Goal: Task Accomplishment & Management: Use online tool/utility

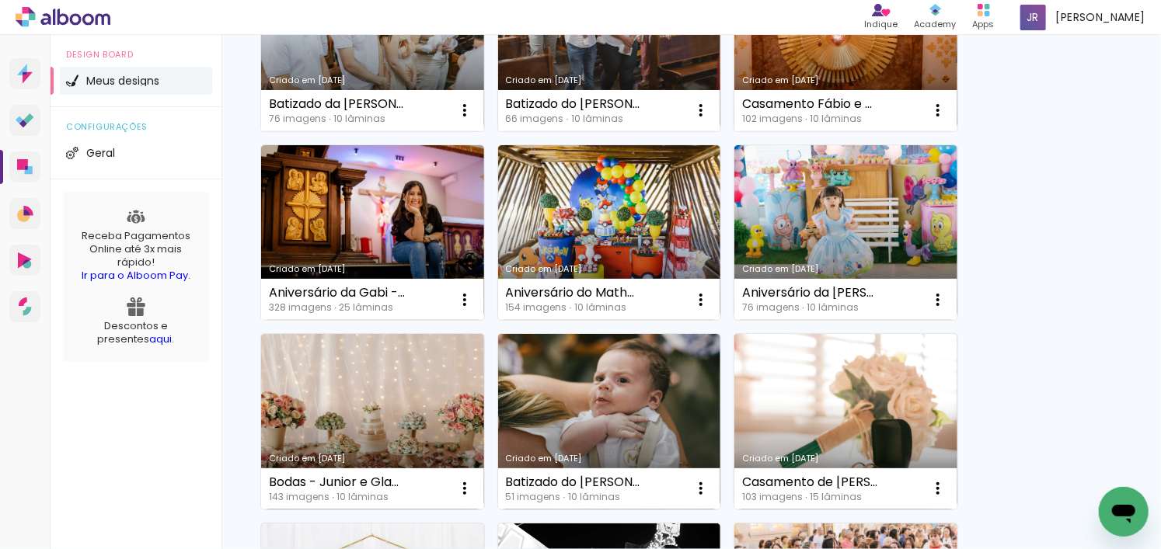
scroll to position [699, 0]
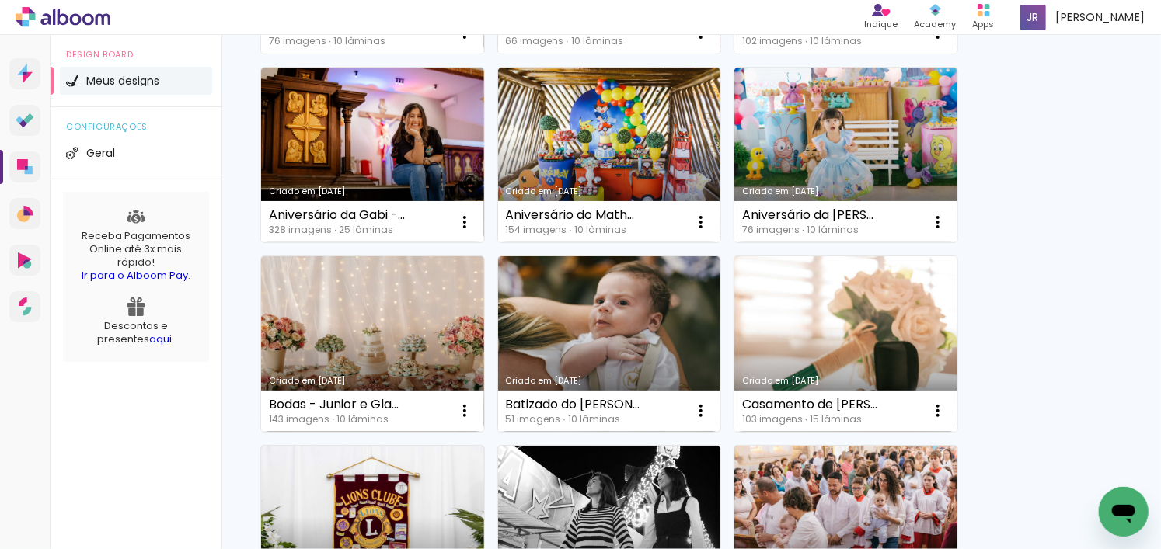
click at [831, 325] on link "Criado em [DATE]" at bounding box center [845, 344] width 223 height 176
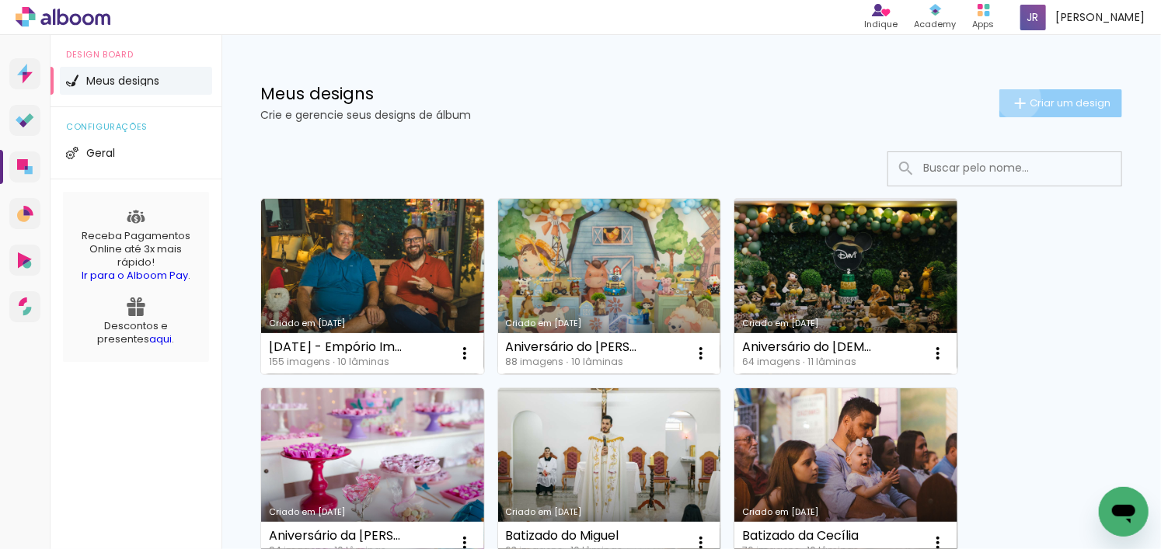
click at [1011, 97] on iron-icon at bounding box center [1020, 103] width 19 height 19
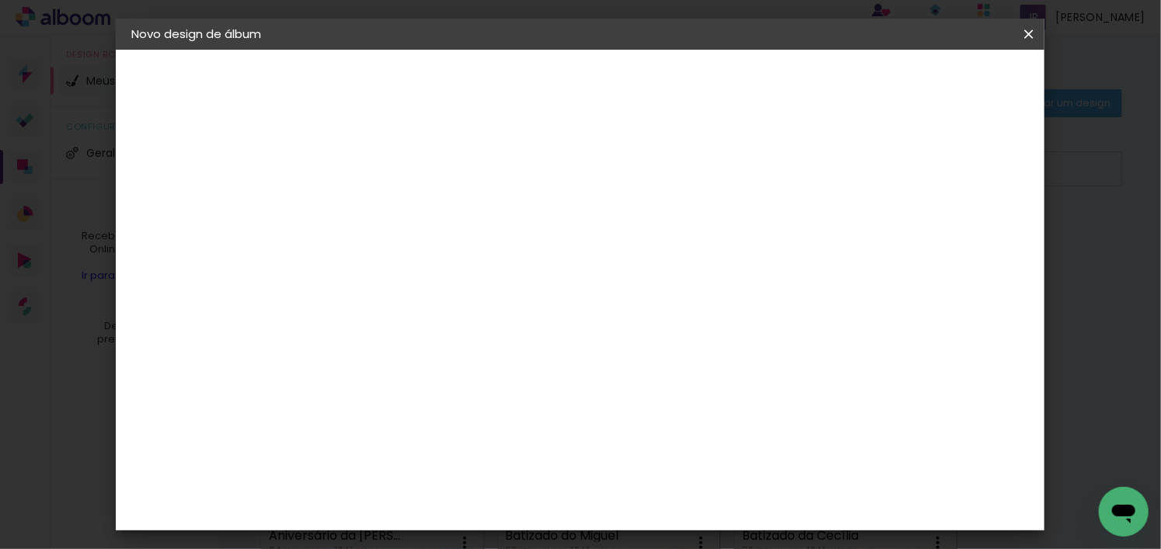
click at [385, 201] on input at bounding box center [385, 209] width 0 height 24
type input "Casamento"
type paper-input "Casamento"
paste input "Renato e Nauana"
type input "Casamento Renato e Nauana"
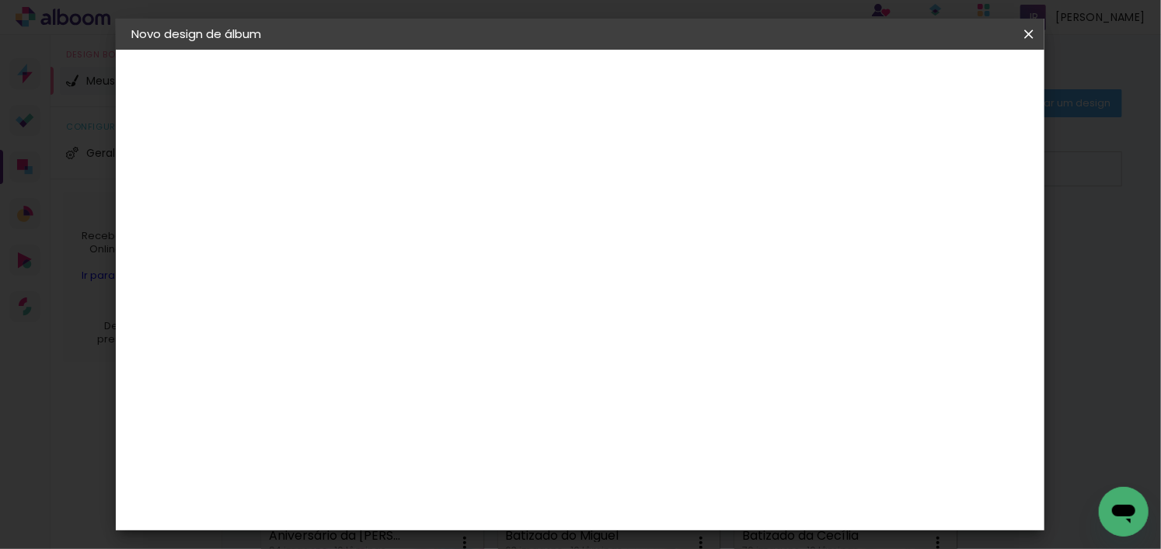
type paper-input "Casamento [PERSON_NAME] e [PERSON_NAME]"
click at [0, 0] on slot "Avançar" at bounding box center [0, 0] width 0 height 0
click at [677, 216] on div at bounding box center [601, 209] width 149 height 20
click at [677, 224] on paper-item "Tamanho Livre" at bounding box center [601, 236] width 149 height 34
click at [676, 84] on paper-button "Avançar" at bounding box center [638, 82] width 76 height 26
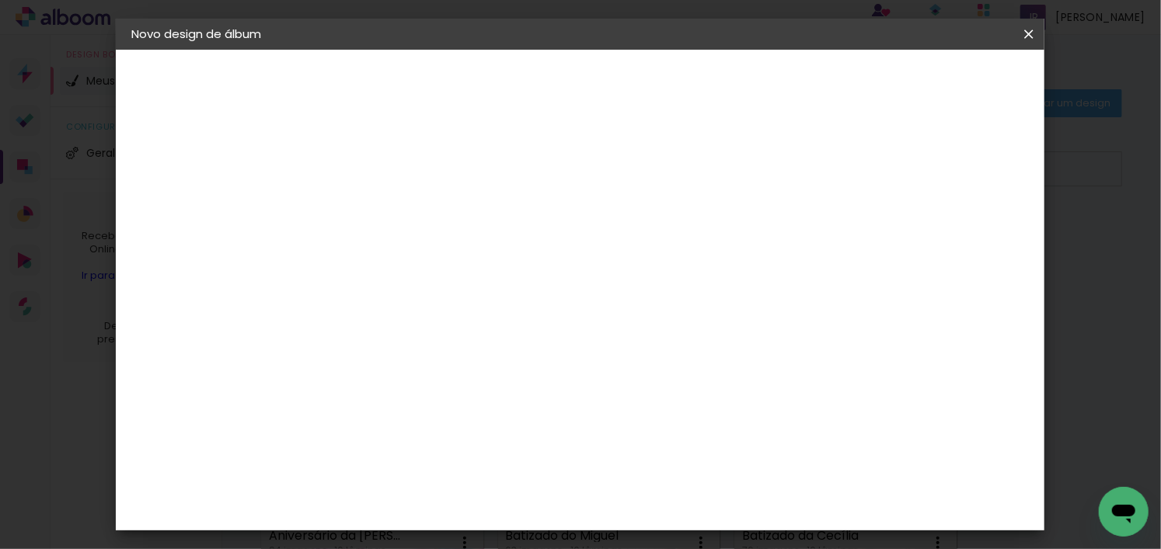
click at [354, 419] on input "30" at bounding box center [336, 420] width 40 height 23
type input "3"
type input "20,3"
type paper-input "20,3"
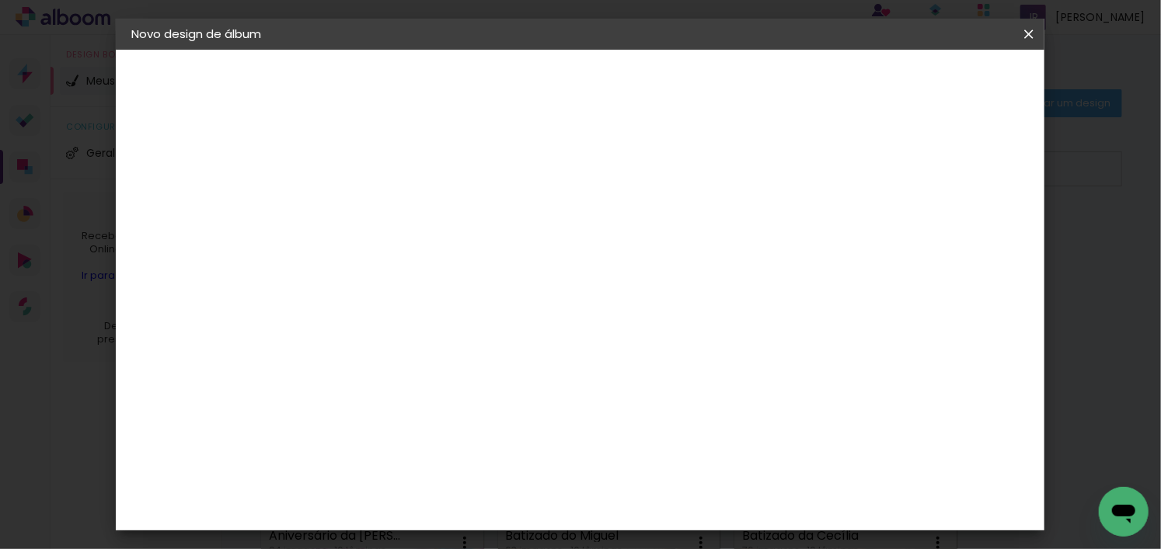
click at [688, 444] on div "cm" at bounding box center [695, 444] width 19 height 23
type input "6"
type input "30,5"
type paper-input "30,5"
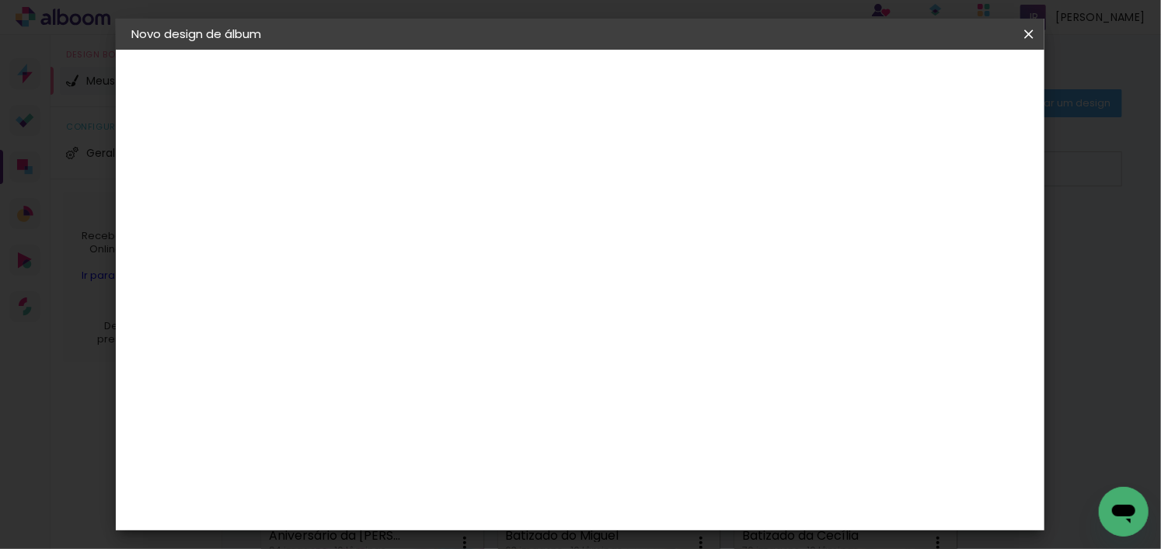
click at [845, 77] on span "Iniciar design" at bounding box center [810, 82] width 71 height 11
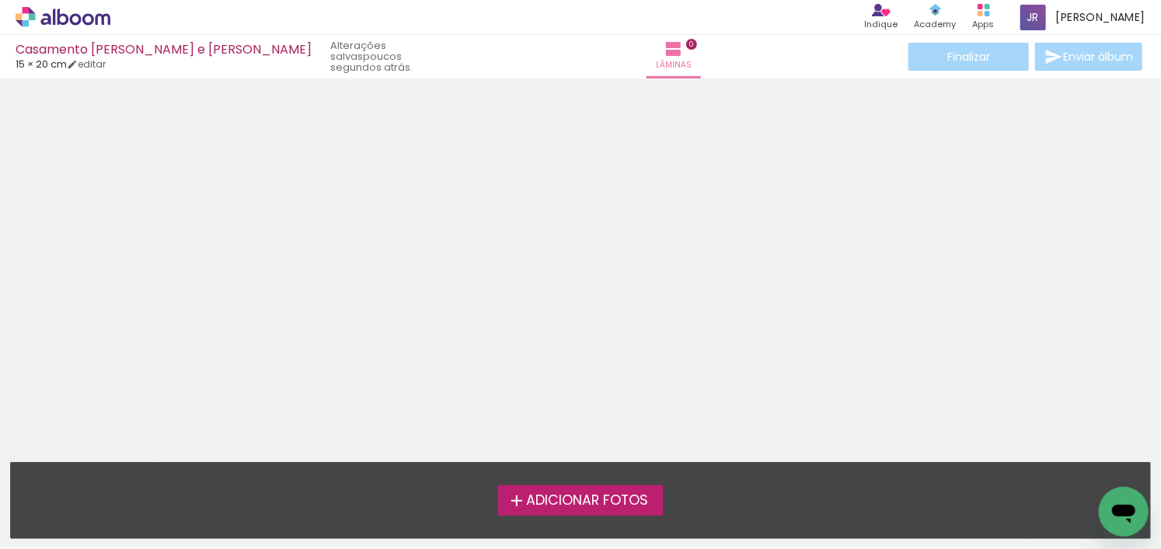
click at [580, 507] on span "Adicionar Fotos" at bounding box center [587, 501] width 122 height 14
click at [0, 0] on input "file" at bounding box center [0, 0] width 0 height 0
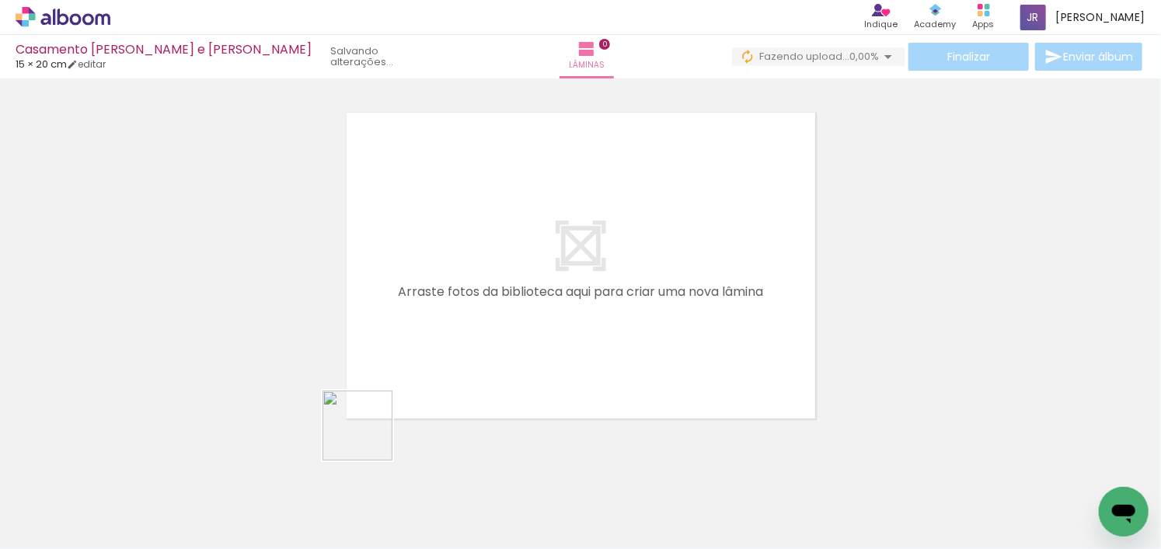
drag, startPoint x: 369, startPoint y: 437, endPoint x: 454, endPoint y: 319, distance: 145.9
click at [454, 319] on quentale-workspace at bounding box center [580, 274] width 1161 height 549
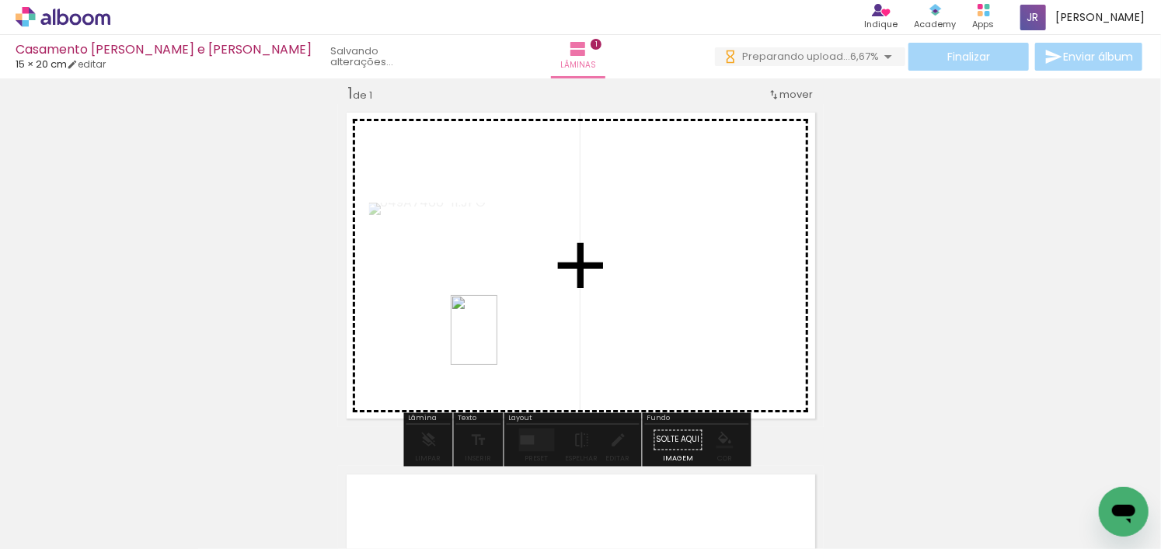
click at [497, 342] on quentale-workspace at bounding box center [580, 274] width 1161 height 549
drag, startPoint x: 191, startPoint y: 503, endPoint x: 648, endPoint y: 323, distance: 491.1
click at [648, 323] on quentale-workspace at bounding box center [580, 274] width 1161 height 549
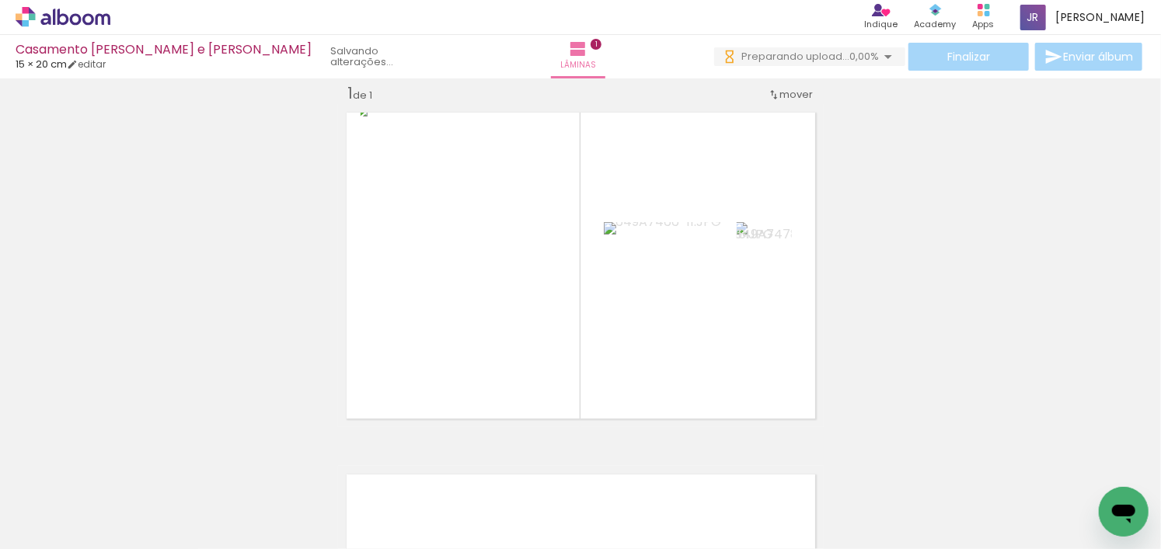
click at [70, 531] on span "Adicionar Fotos" at bounding box center [55, 528] width 47 height 17
click at [0, 0] on input "file" at bounding box center [0, 0] width 0 height 0
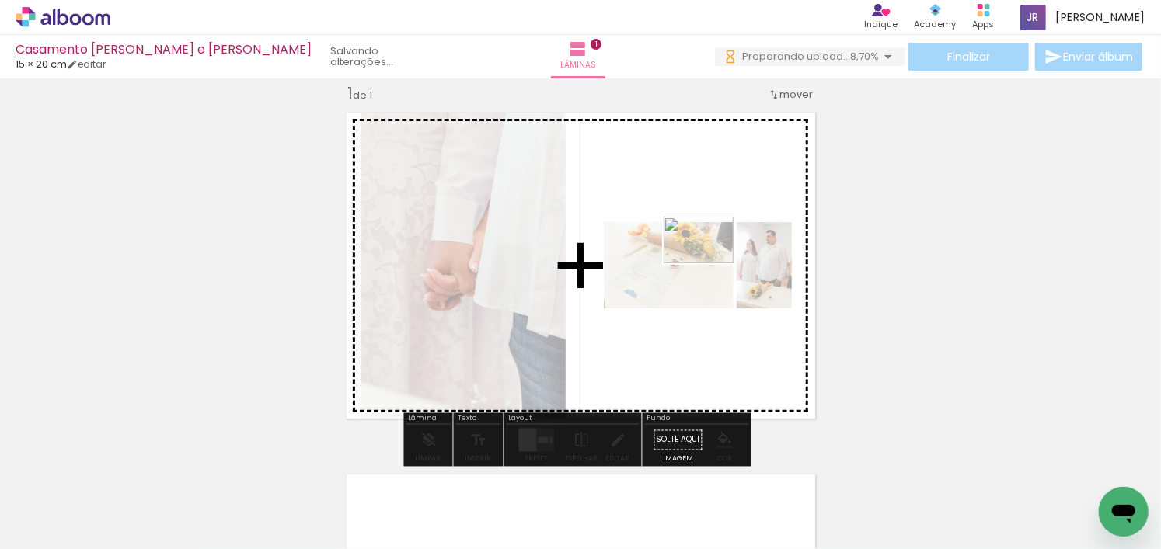
drag, startPoint x: 1084, startPoint y: 483, endPoint x: 710, endPoint y: 263, distance: 433.5
click at [710, 263] on quentale-workspace at bounding box center [580, 274] width 1161 height 549
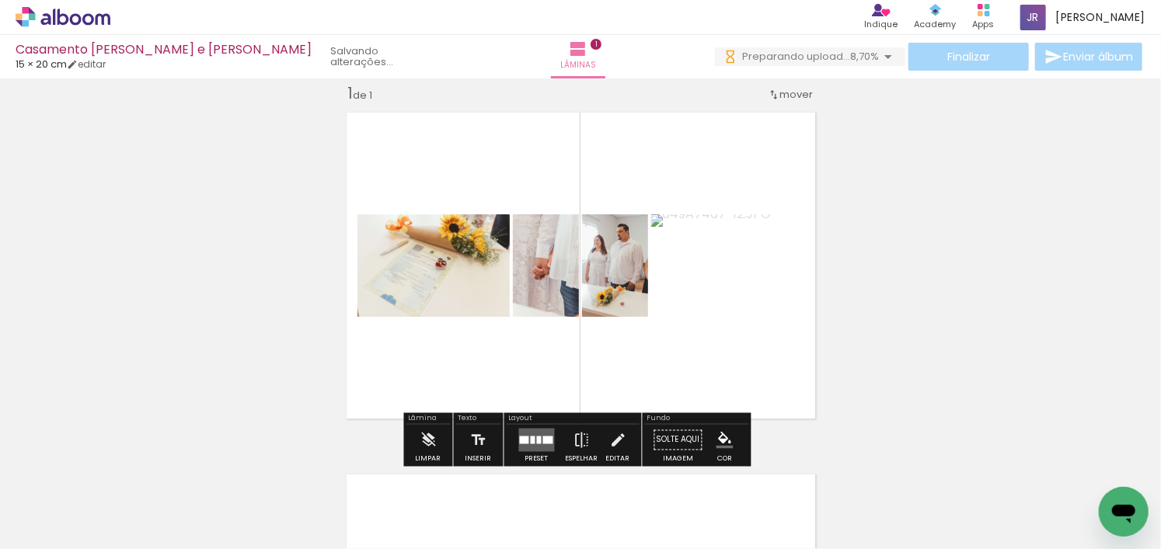
click at [539, 450] on quentale-layouter at bounding box center [537, 440] width 36 height 23
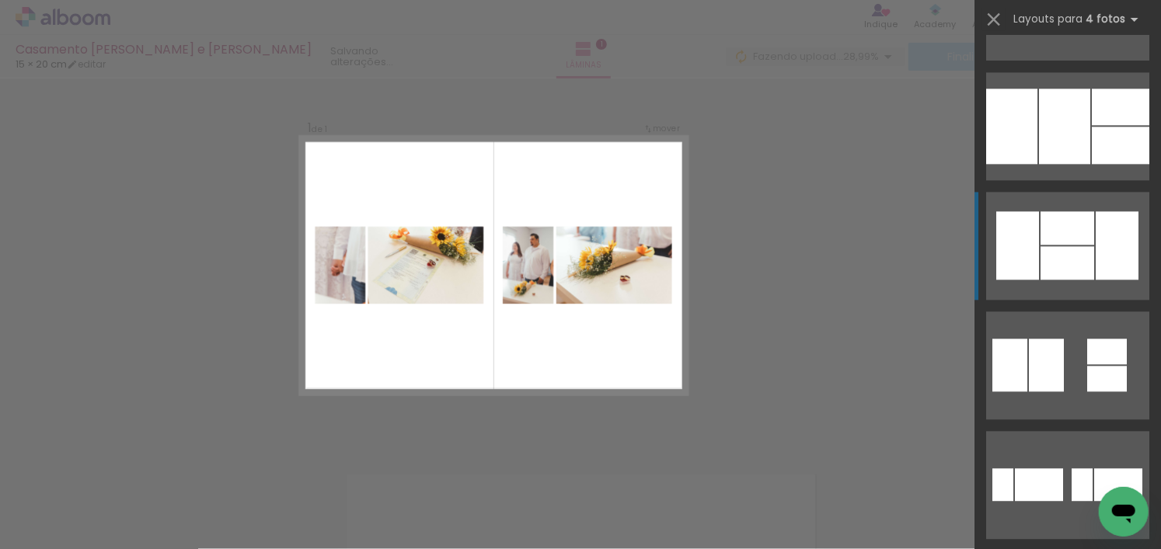
scroll to position [1787, 0]
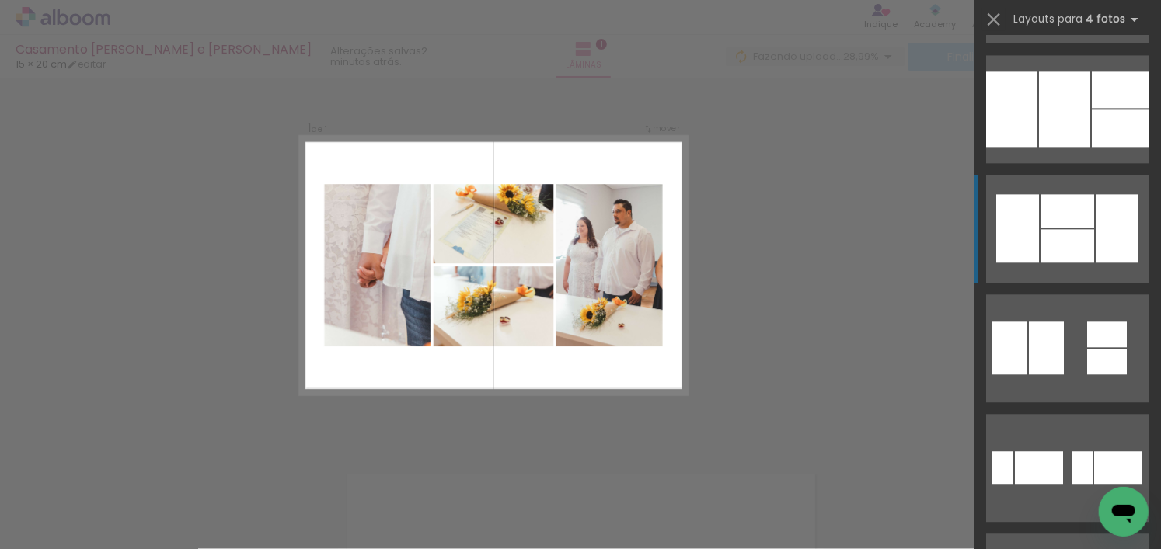
click at [1040, 266] on quentale-layouter at bounding box center [1067, 229] width 163 height 108
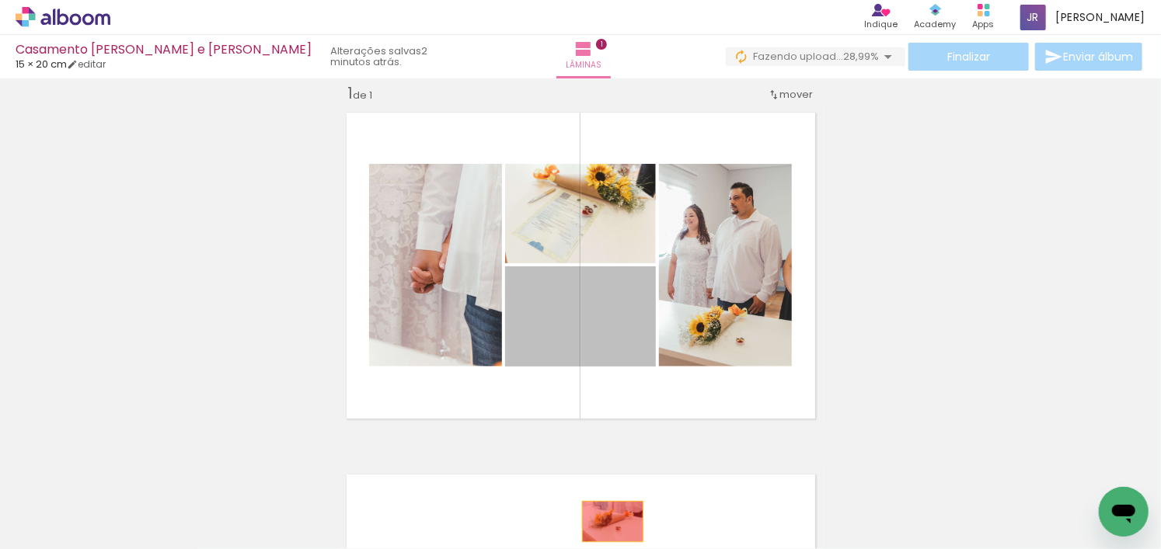
drag, startPoint x: 613, startPoint y: 340, endPoint x: 607, endPoint y: 521, distance: 181.1
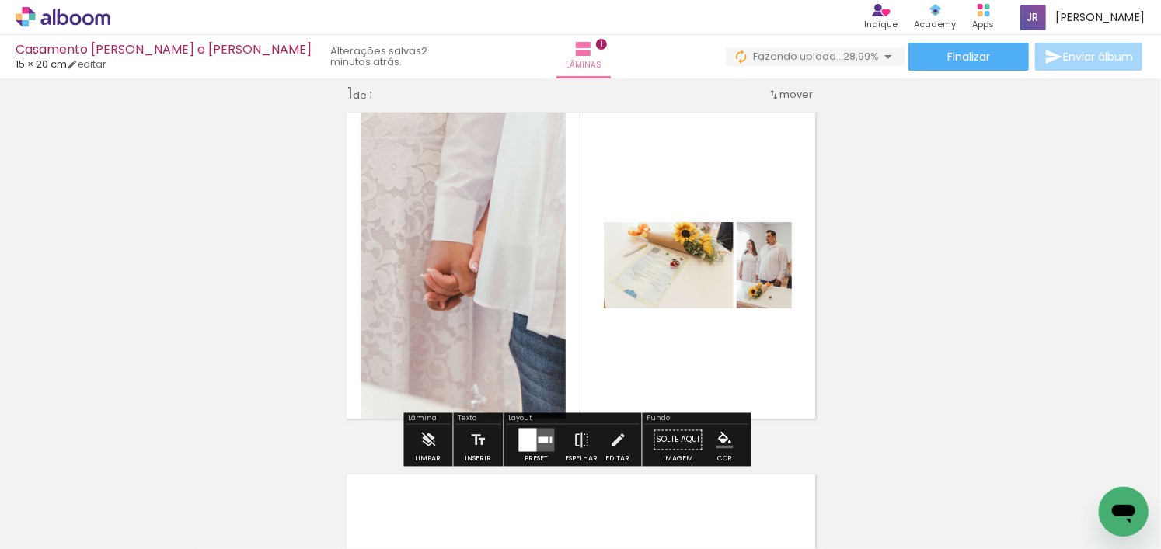
click at [532, 438] on div at bounding box center [528, 440] width 18 height 23
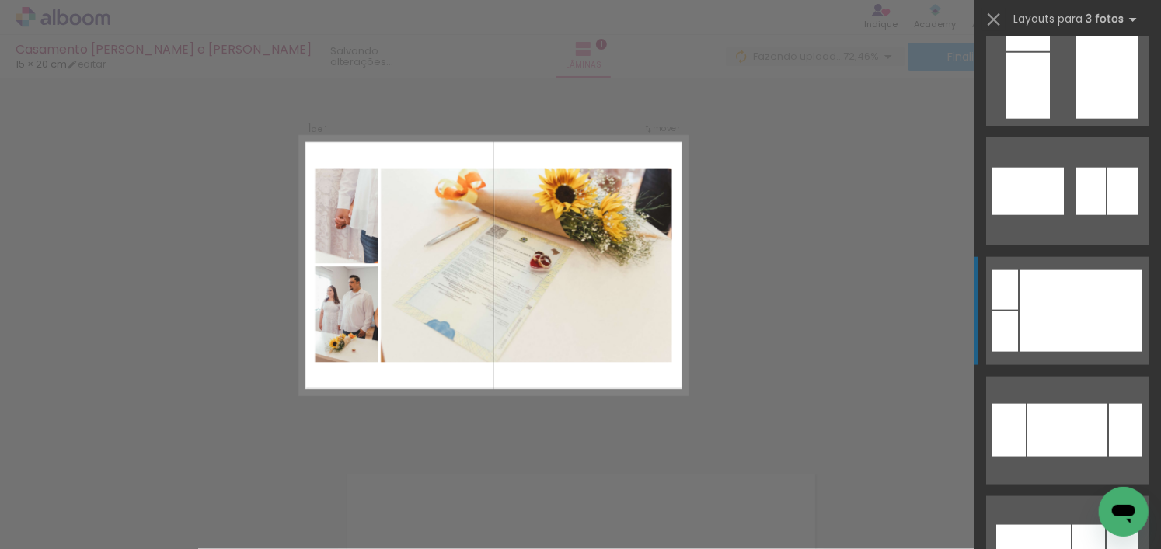
scroll to position [932, 0]
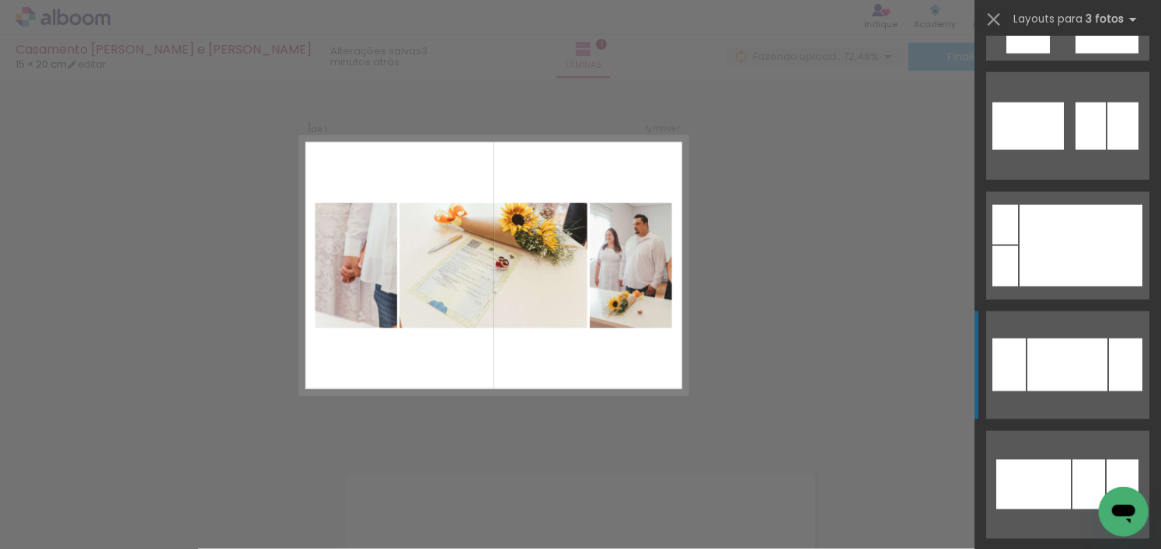
click at [1074, 346] on div at bounding box center [1067, 365] width 80 height 53
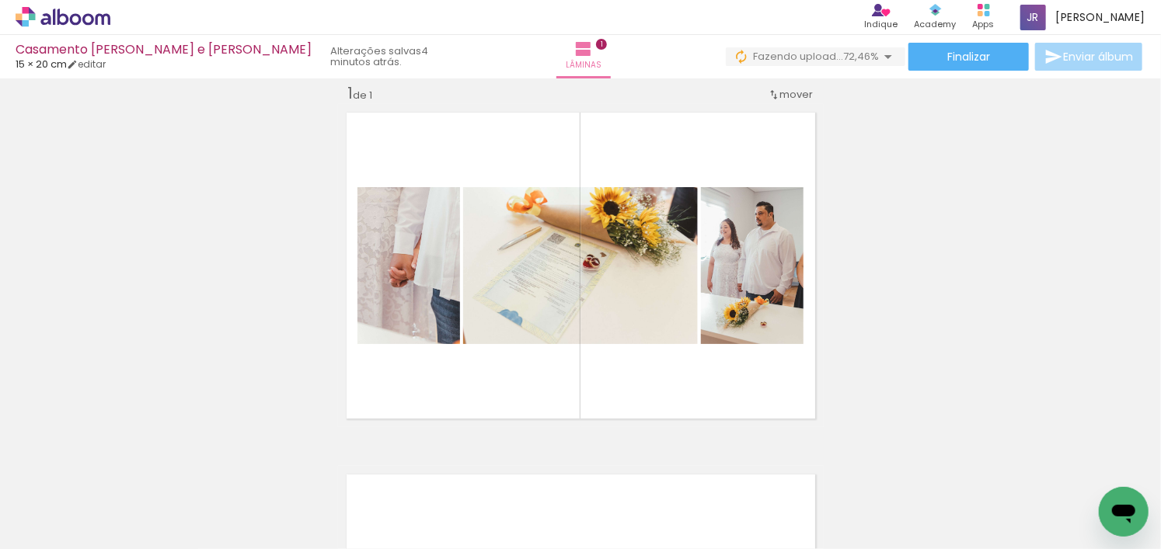
scroll to position [0, 668]
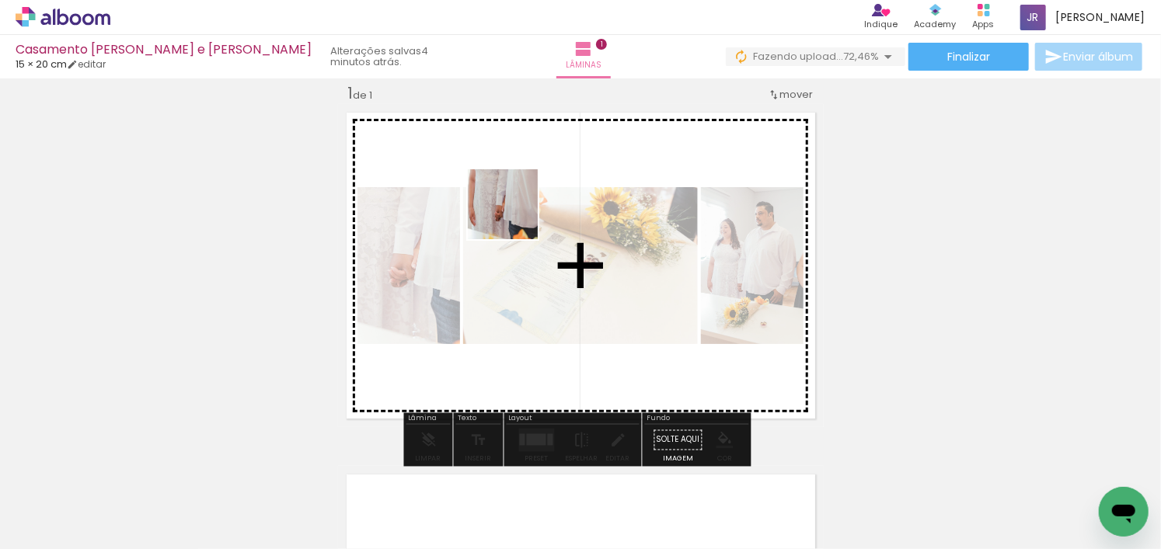
drag, startPoint x: 604, startPoint y: 507, endPoint x: 566, endPoint y: 266, distance: 242.9
click at [514, 211] on quentale-workspace at bounding box center [580, 274] width 1161 height 549
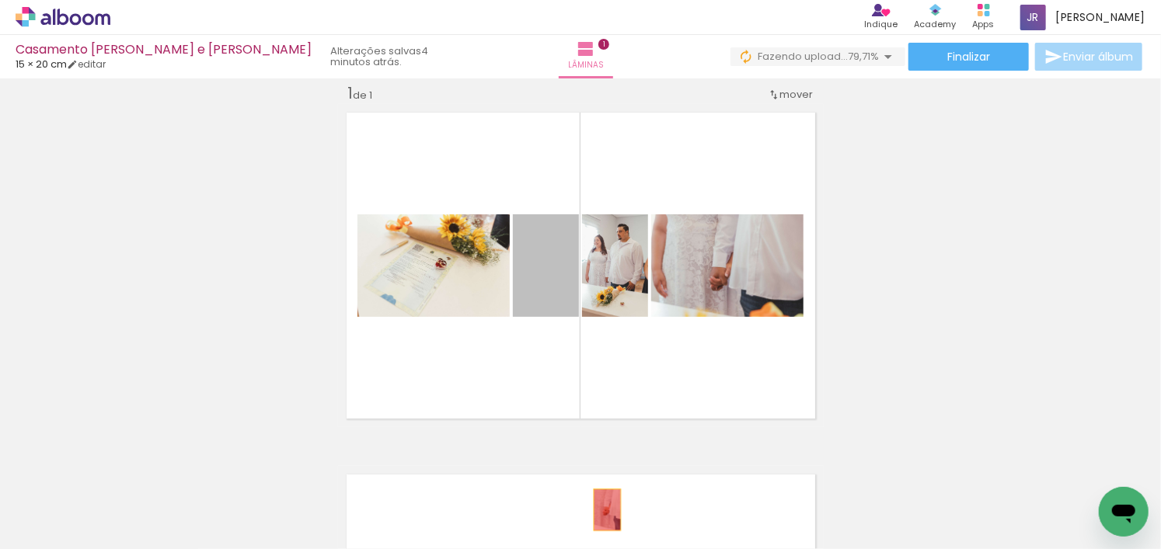
drag, startPoint x: 548, startPoint y: 298, endPoint x: 604, endPoint y: 511, distance: 220.1
click at [602, 511] on quentale-workspace at bounding box center [580, 274] width 1161 height 549
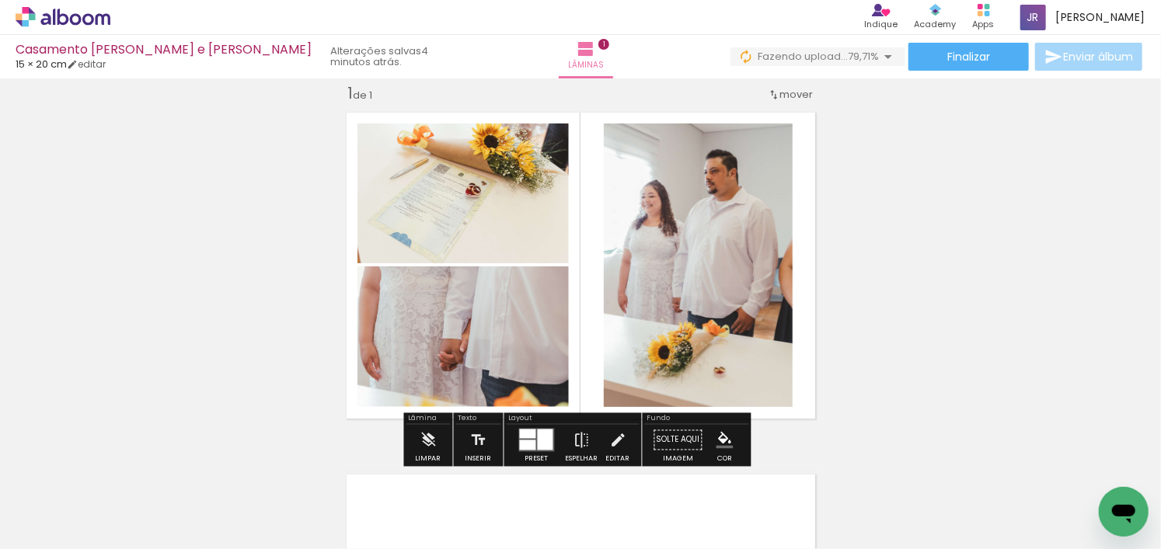
click at [538, 443] on div at bounding box center [546, 440] width 16 height 21
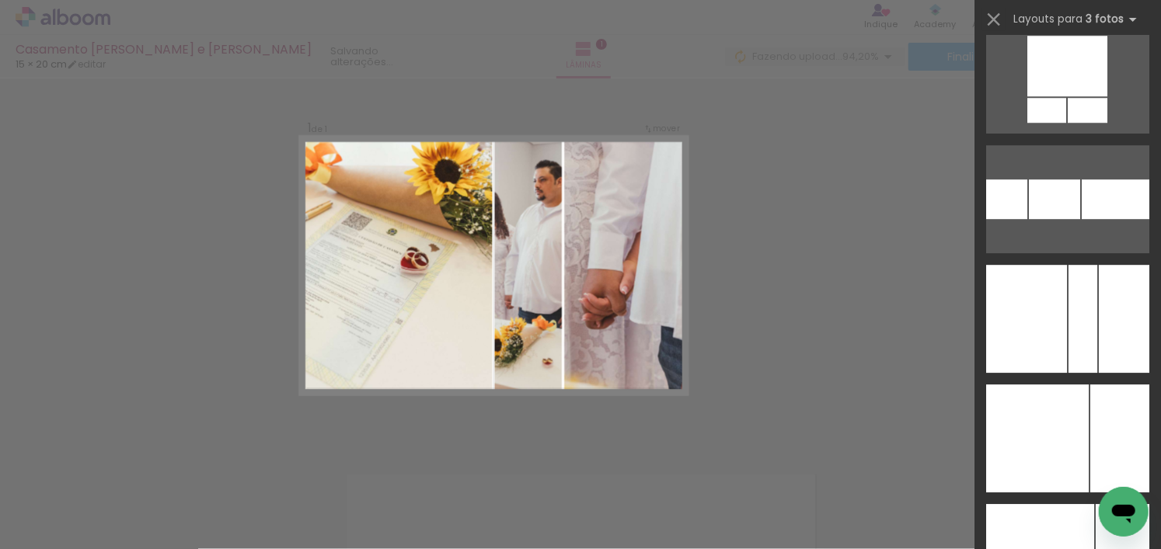
scroll to position [5205, 0]
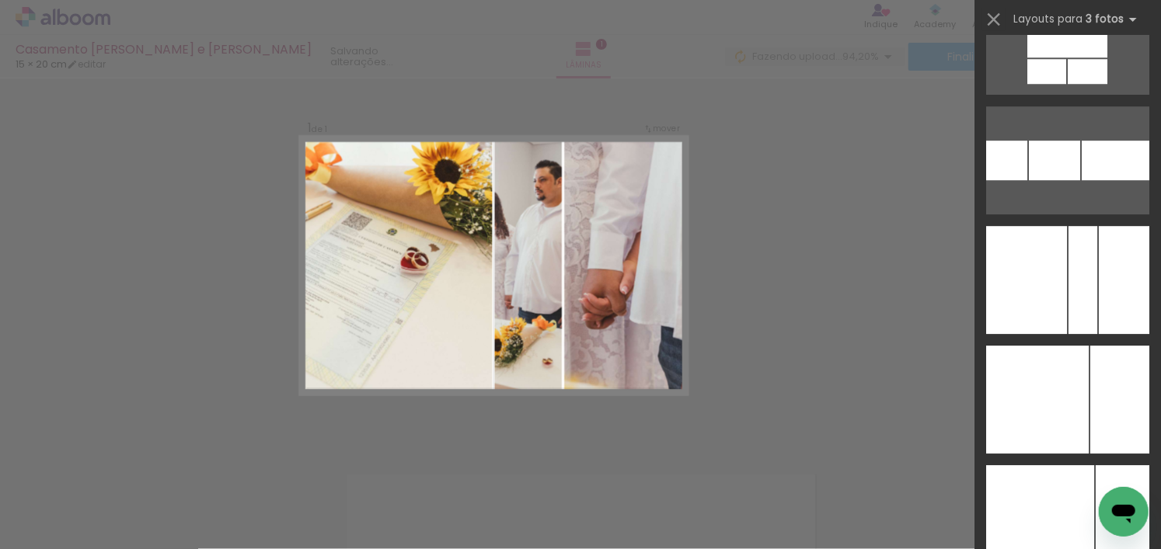
click at [760, 277] on div "Confirmar Cancelar" at bounding box center [580, 439] width 1161 height 761
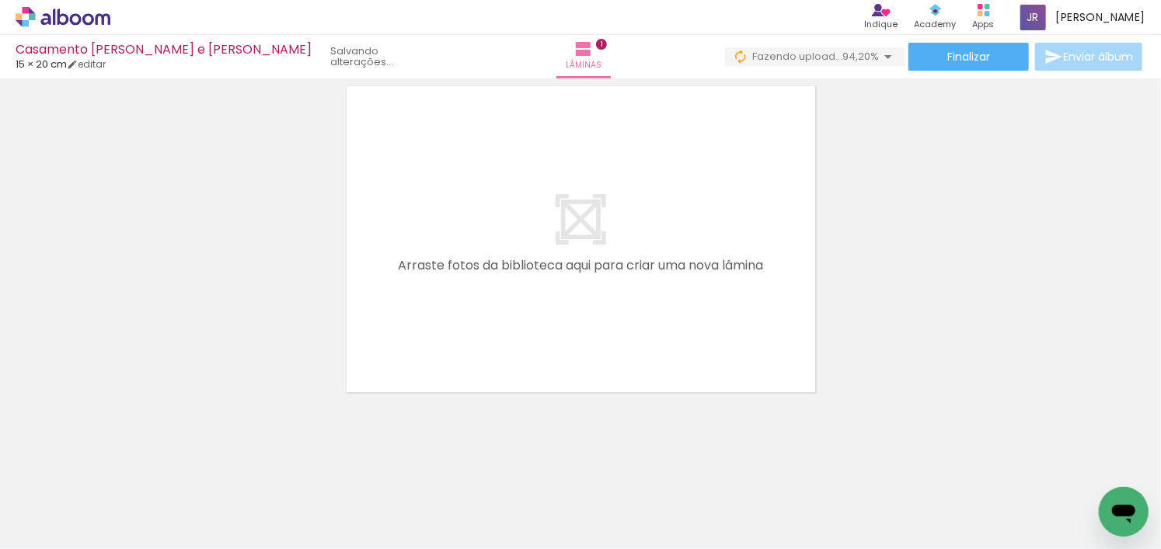
scroll to position [0, 457]
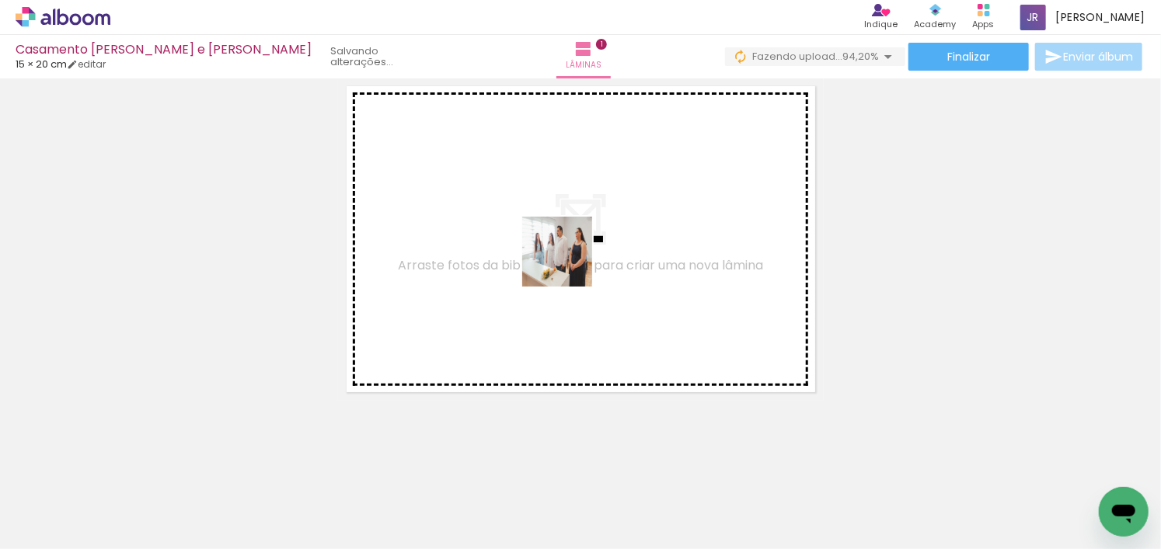
drag, startPoint x: 318, startPoint y: 504, endPoint x: 573, endPoint y: 252, distance: 358.7
click at [573, 252] on quentale-workspace at bounding box center [580, 274] width 1161 height 549
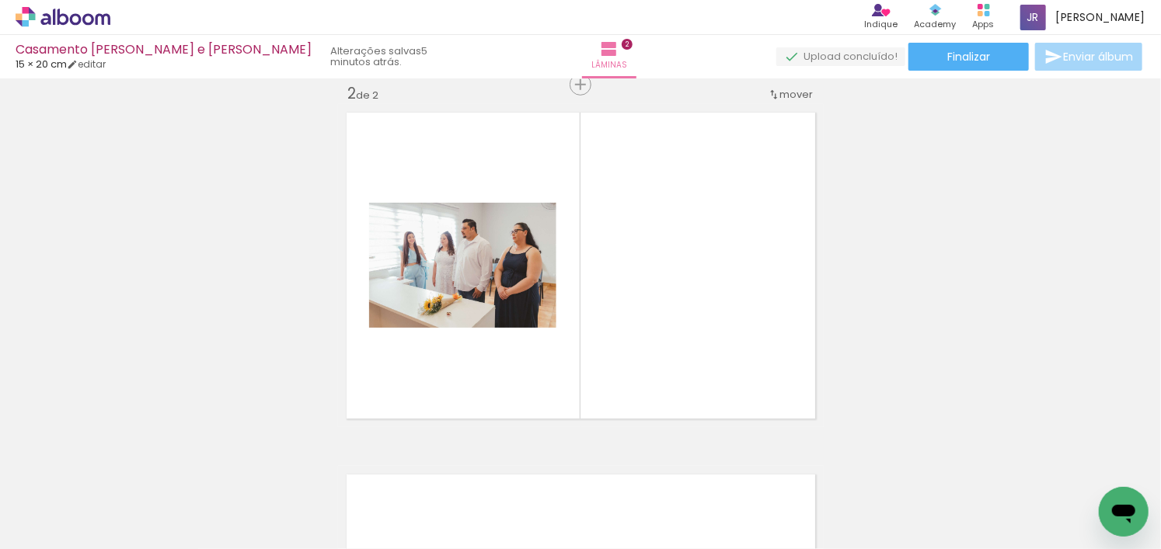
scroll to position [0, 1060]
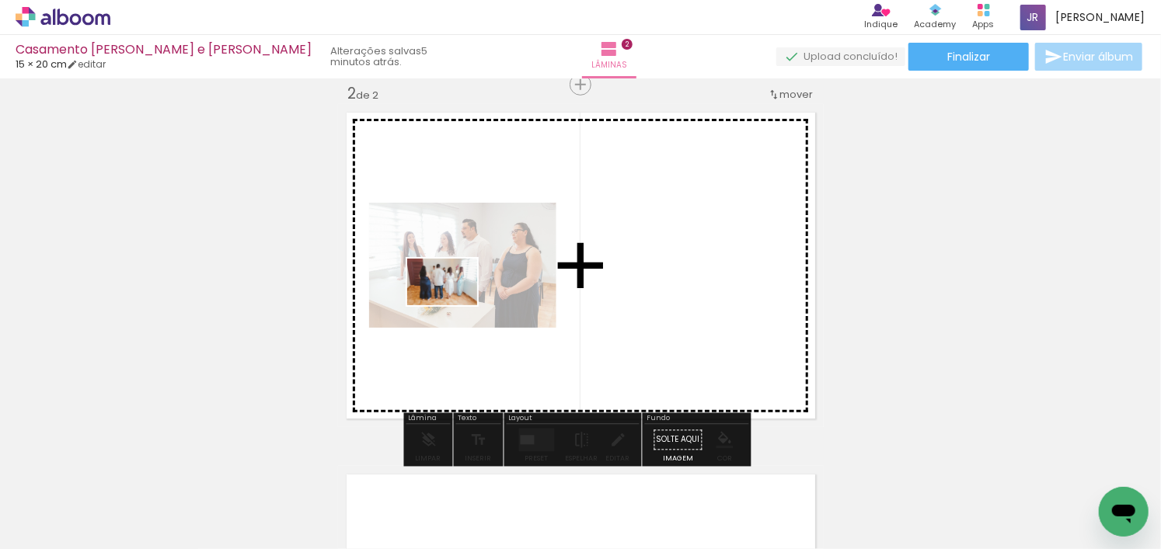
drag, startPoint x: 834, startPoint y: 506, endPoint x: 455, endPoint y: 305, distance: 428.8
click at [454, 305] on quentale-workspace at bounding box center [580, 274] width 1161 height 549
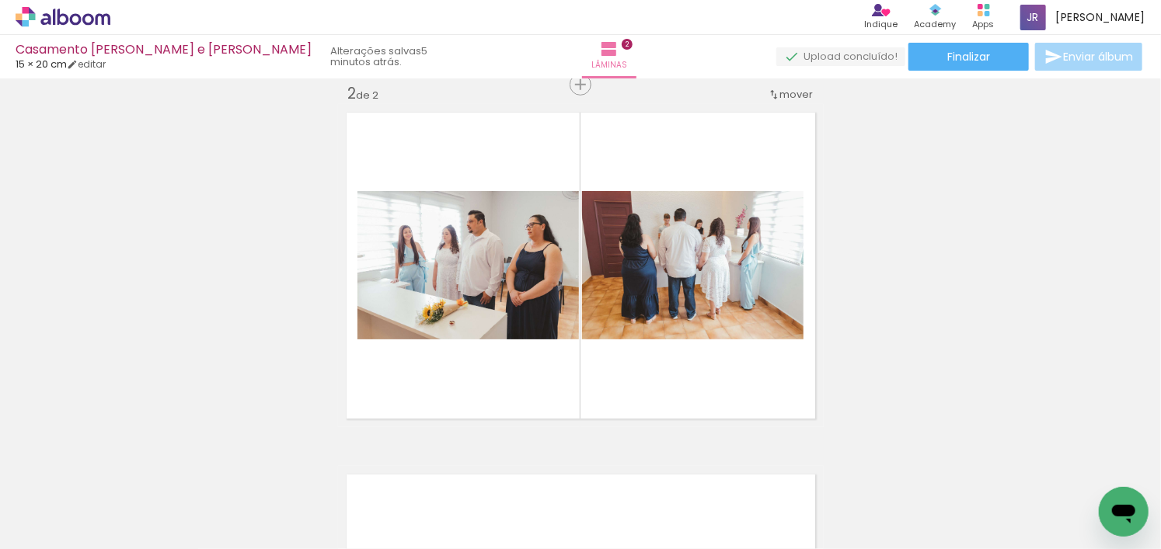
scroll to position [0, 789]
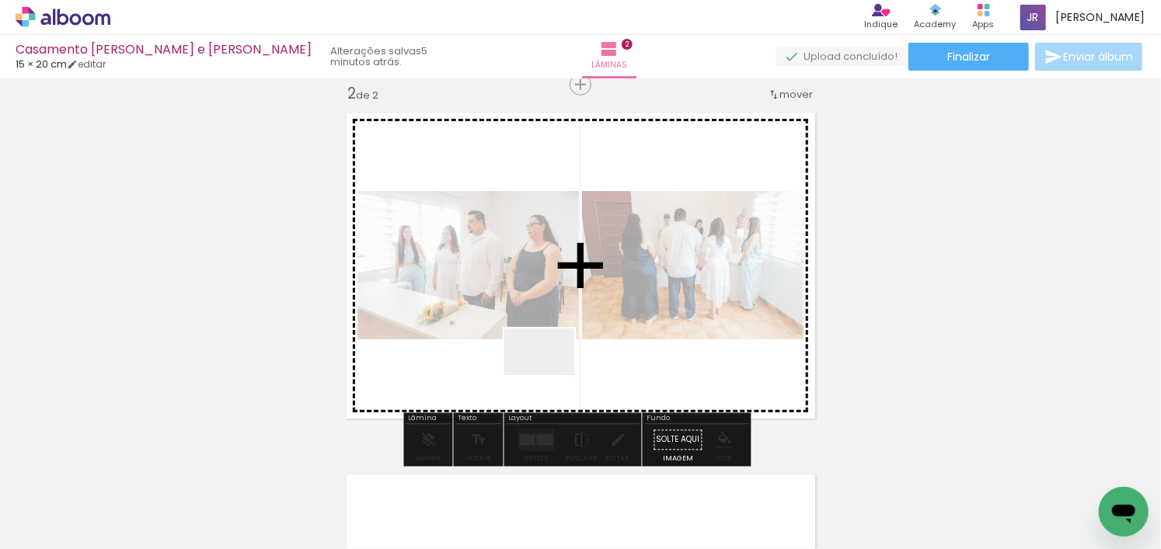
drag, startPoint x: 618, startPoint y: 511, endPoint x: 576, endPoint y: 437, distance: 84.9
click at [521, 335] on quentale-workspace at bounding box center [580, 274] width 1161 height 549
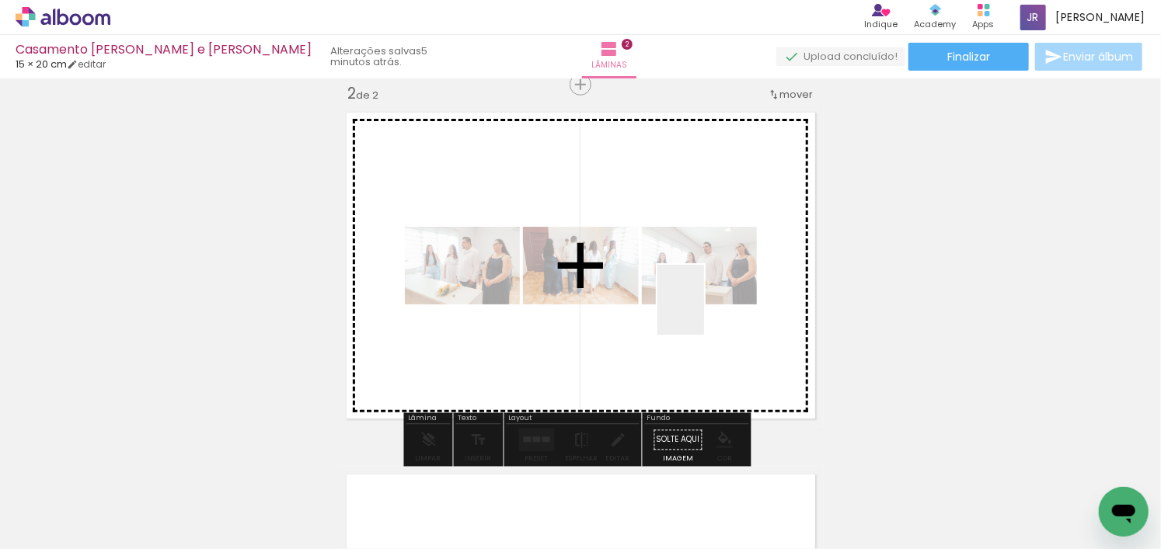
drag, startPoint x: 340, startPoint y: 507, endPoint x: 704, endPoint y: 312, distance: 412.9
click at [704, 312] on quentale-workspace at bounding box center [580, 274] width 1161 height 549
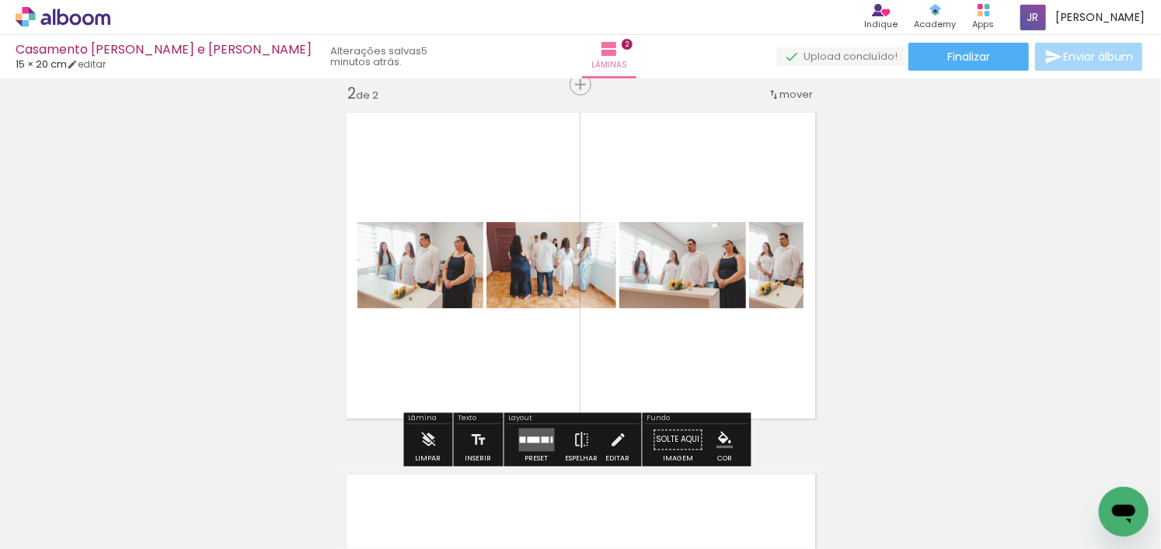
click at [531, 435] on quentale-layouter at bounding box center [537, 440] width 36 height 23
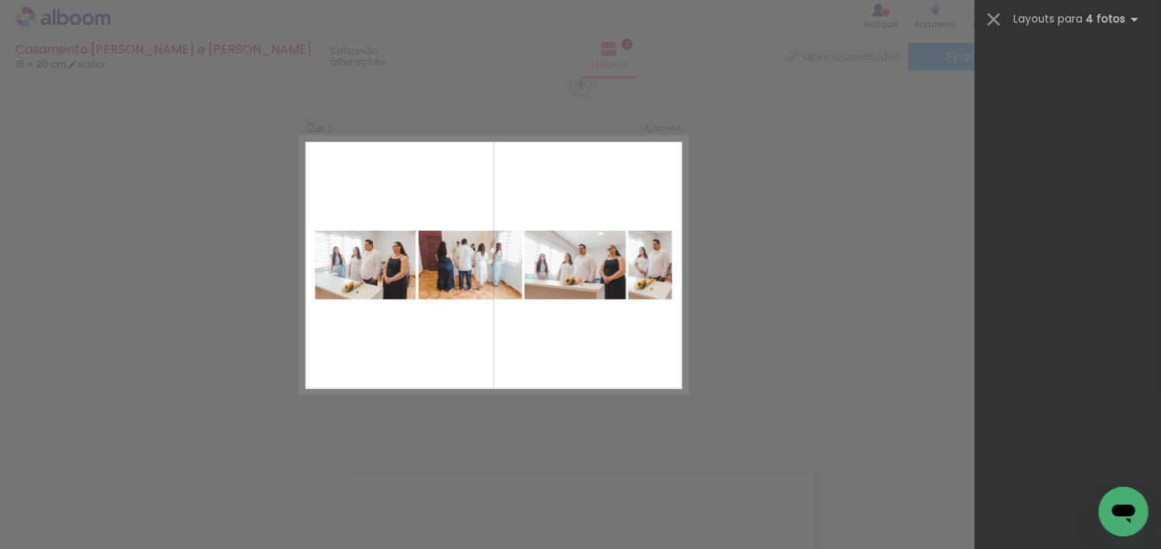
scroll to position [0, 0]
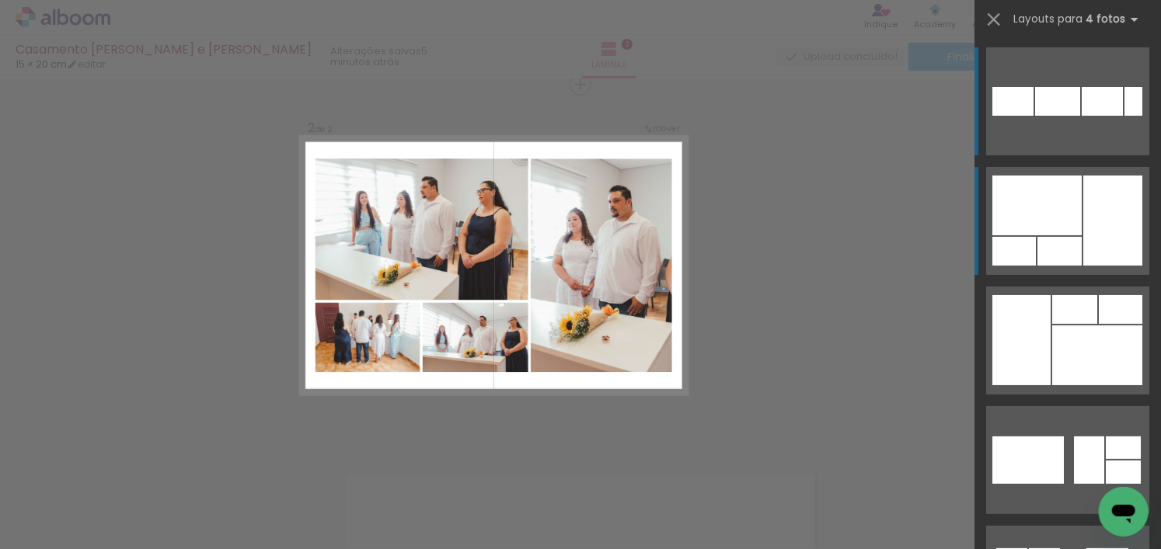
click at [1064, 226] on div at bounding box center [1036, 206] width 89 height 60
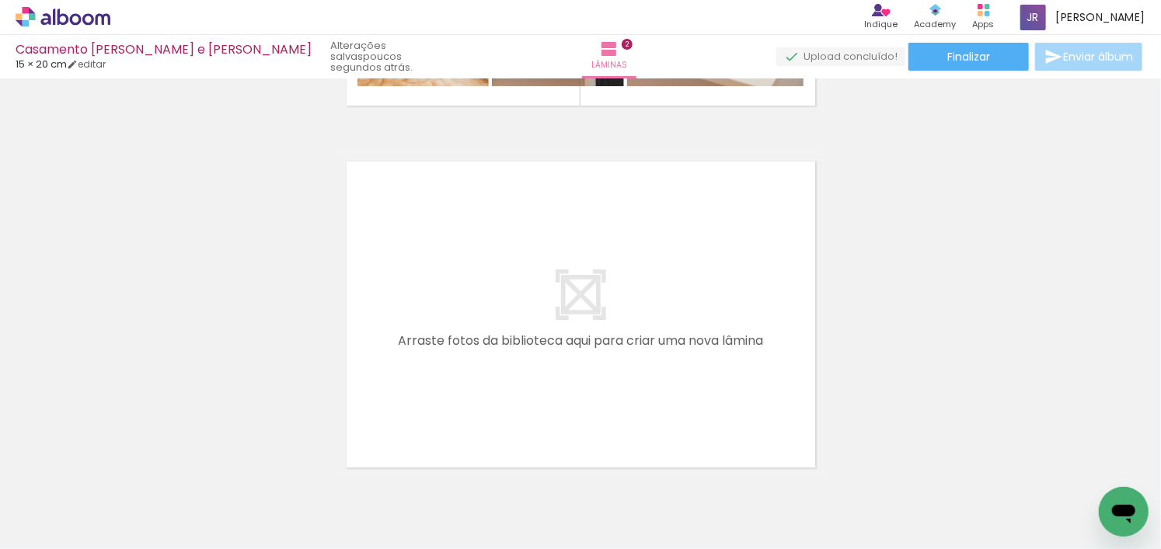
scroll to position [0, 1265]
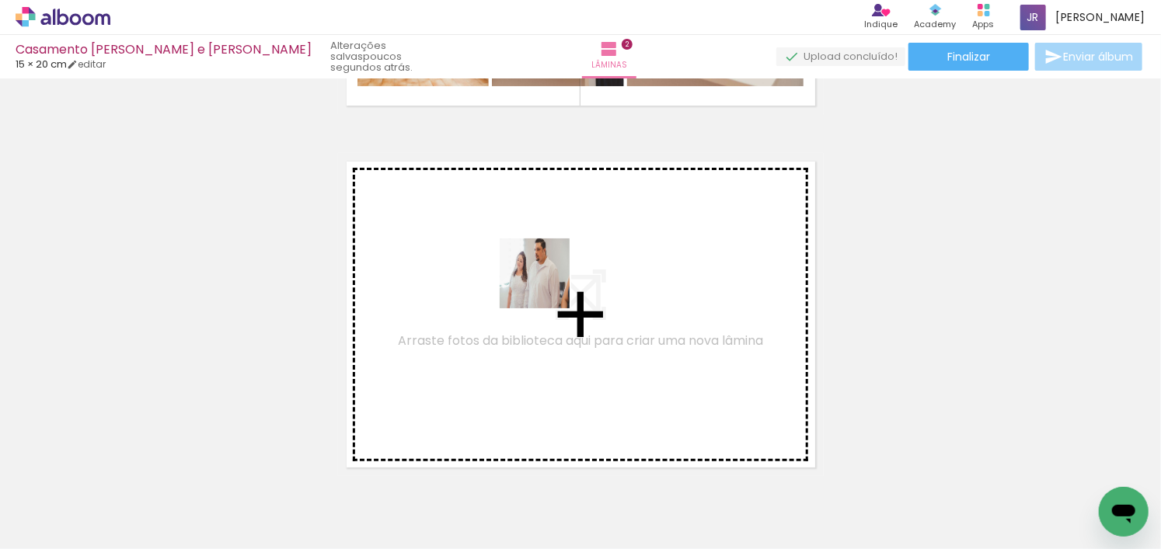
drag, startPoint x: 280, startPoint y: 510, endPoint x: 551, endPoint y: 282, distance: 353.4
click at [551, 282] on quentale-workspace at bounding box center [580, 274] width 1161 height 549
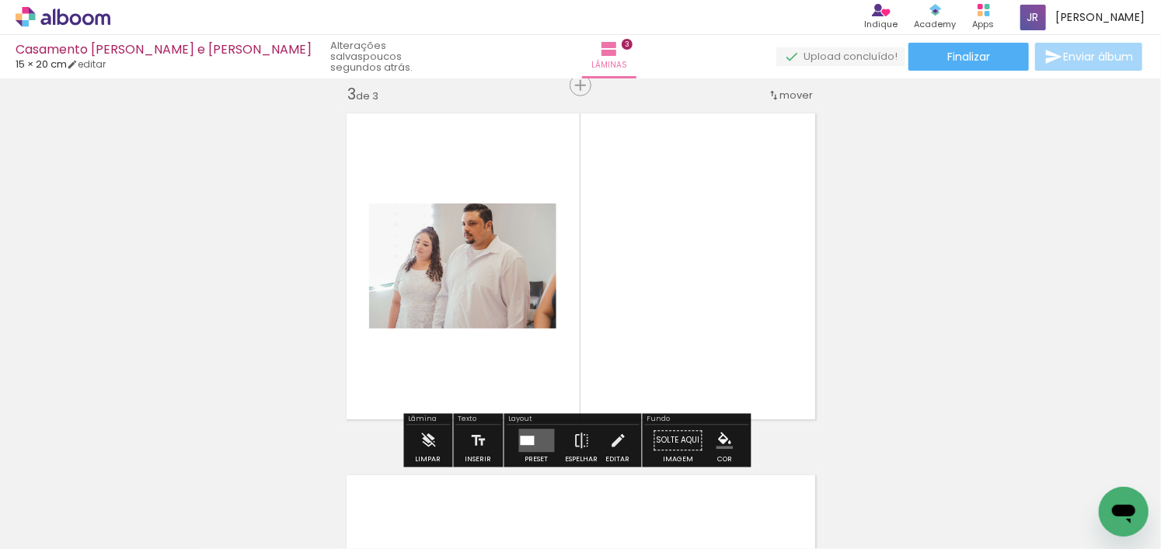
scroll to position [743, 0]
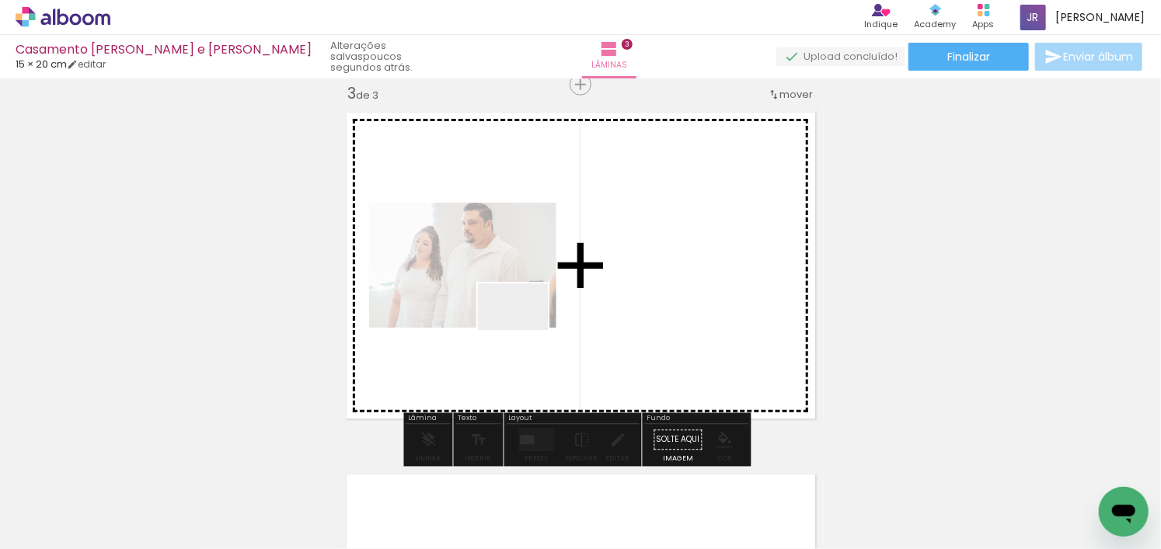
drag, startPoint x: 378, startPoint y: 506, endPoint x: 540, endPoint y: 289, distance: 270.8
click at [540, 289] on quentale-workspace at bounding box center [580, 274] width 1161 height 549
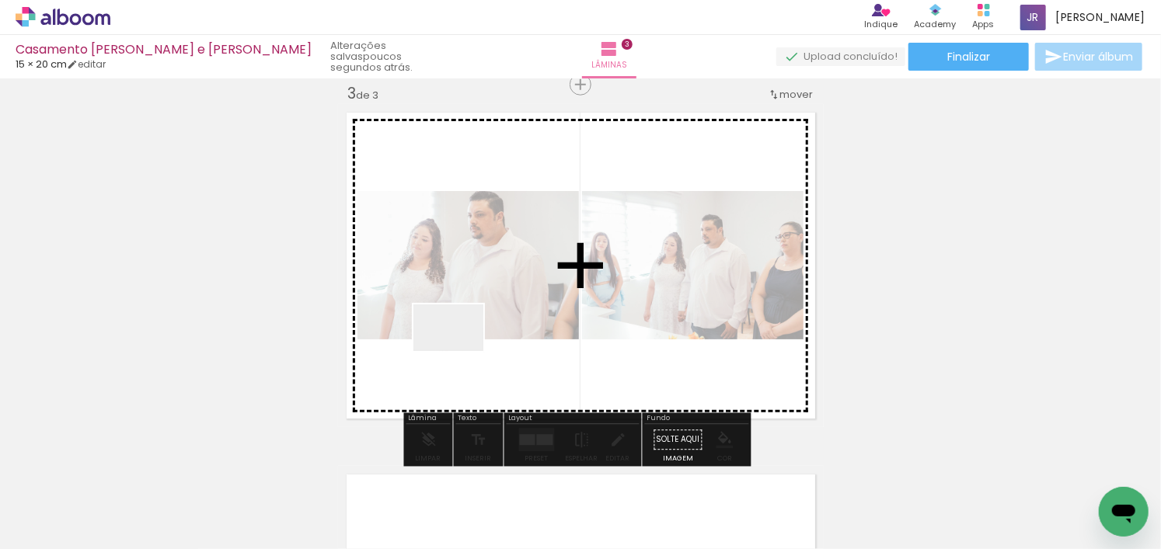
drag, startPoint x: 465, startPoint y: 506, endPoint x: 460, endPoint y: 351, distance: 154.7
click at [460, 351] on quentale-workspace at bounding box center [580, 274] width 1161 height 549
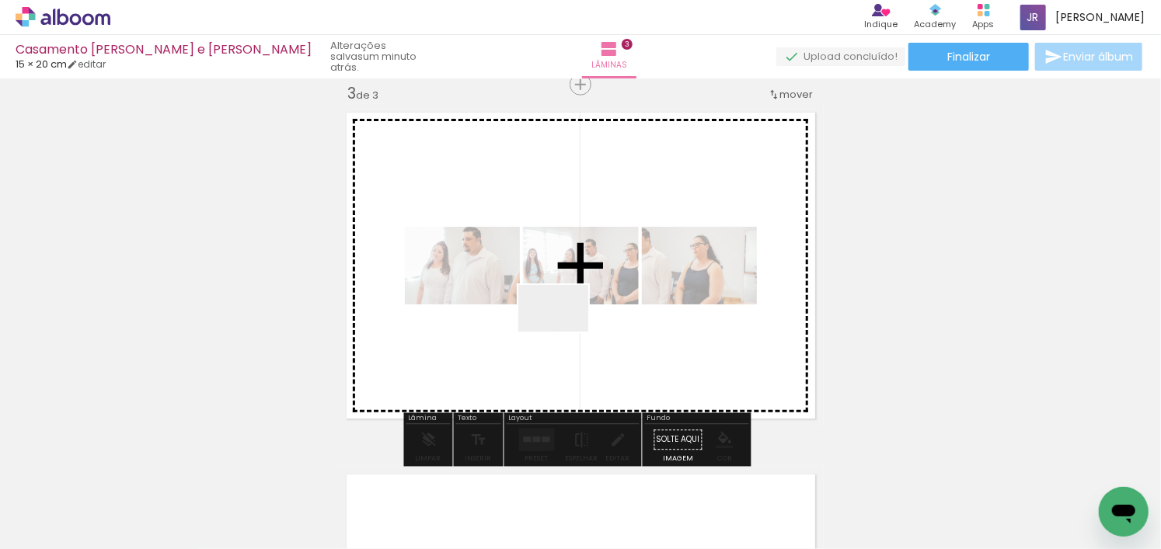
drag, startPoint x: 564, startPoint y: 507, endPoint x: 565, endPoint y: 332, distance: 175.6
click at [565, 332] on quentale-workspace at bounding box center [580, 274] width 1161 height 549
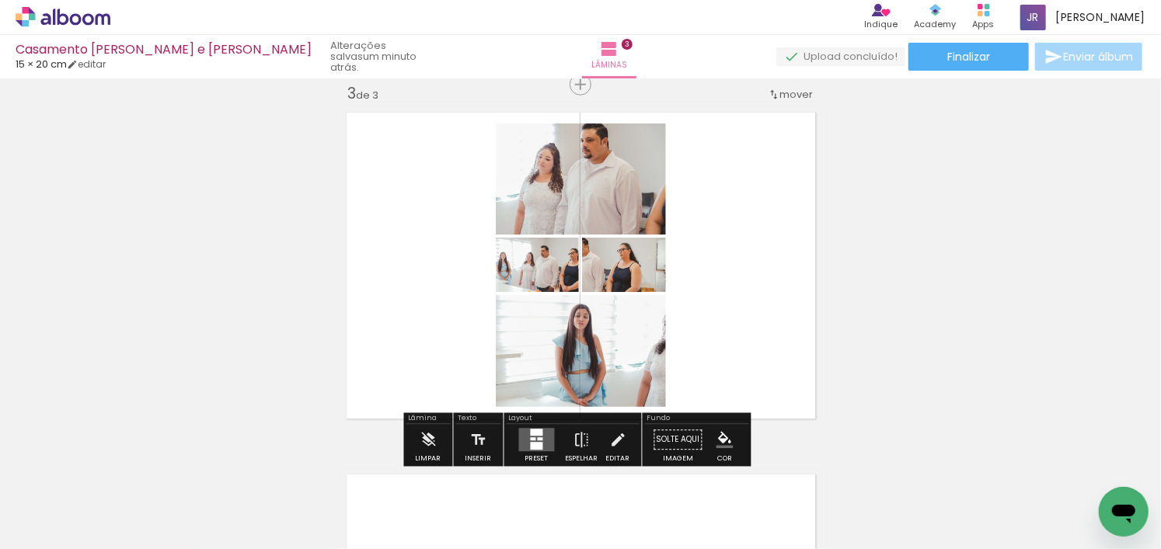
click at [531, 430] on div at bounding box center [537, 433] width 12 height 7
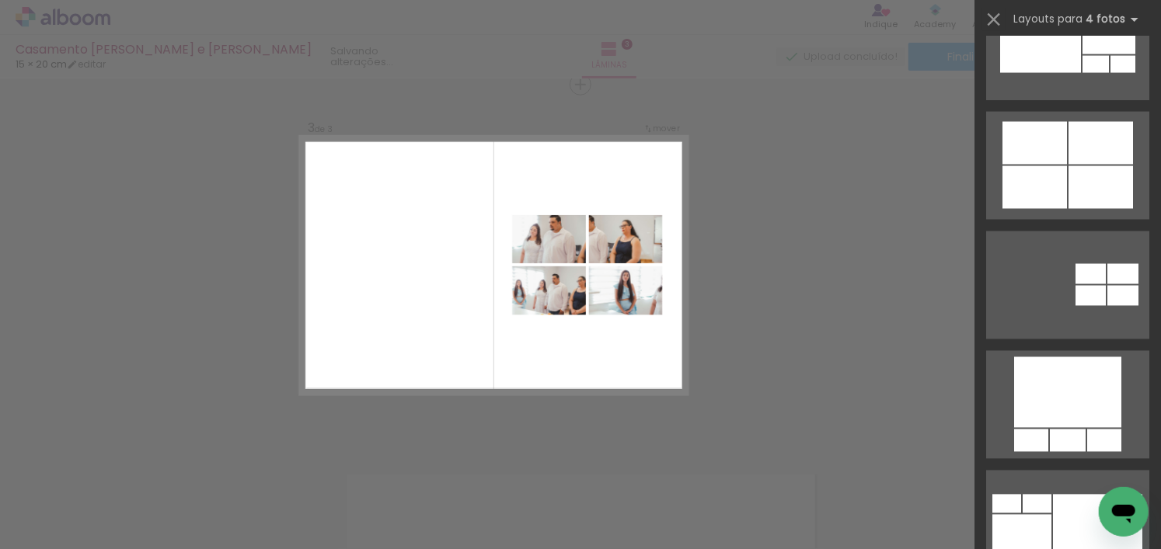
scroll to position [1398, 0]
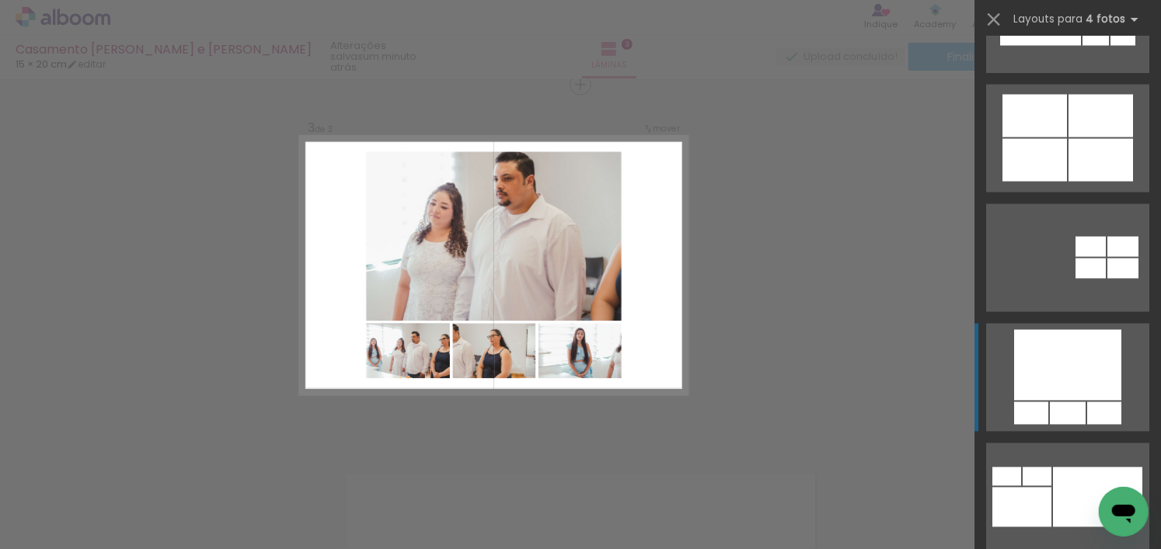
click at [1067, 354] on div at bounding box center [1067, 365] width 107 height 71
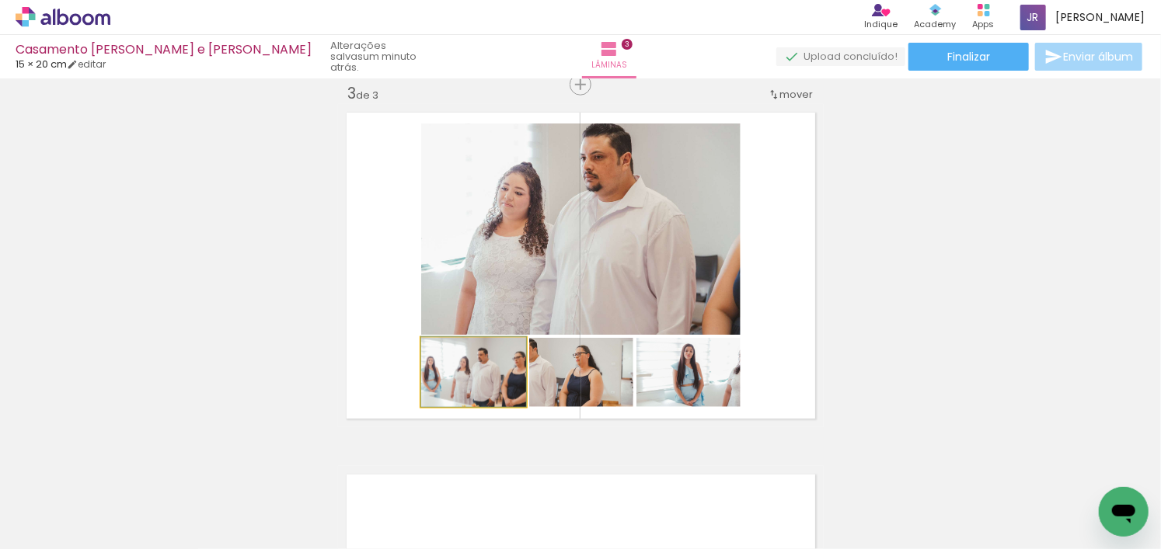
drag, startPoint x: 502, startPoint y: 388, endPoint x: 516, endPoint y: 245, distance: 142.9
click at [0, 0] on slot at bounding box center [0, 0] width 0 height 0
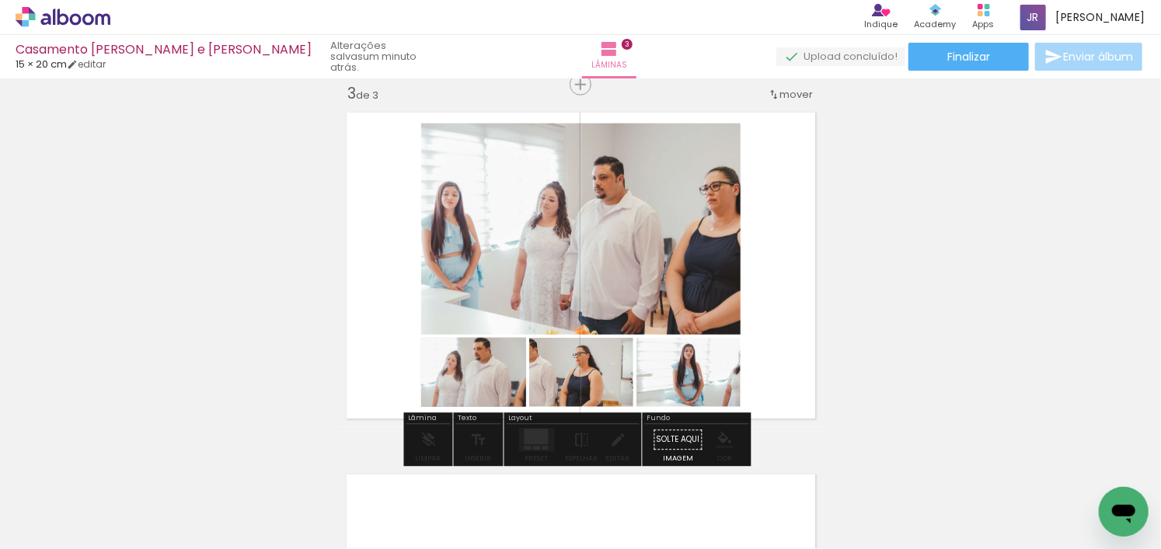
drag, startPoint x: 472, startPoint y: 378, endPoint x: 481, endPoint y: 388, distance: 12.6
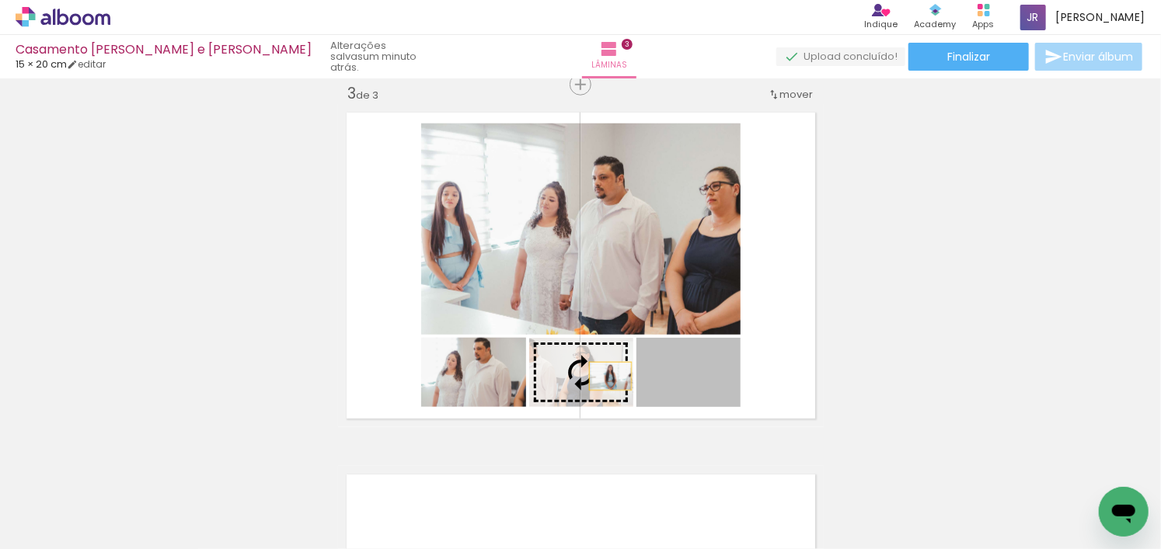
drag, startPoint x: 695, startPoint y: 377, endPoint x: 573, endPoint y: 378, distance: 122.8
click at [0, 0] on slot at bounding box center [0, 0] width 0 height 0
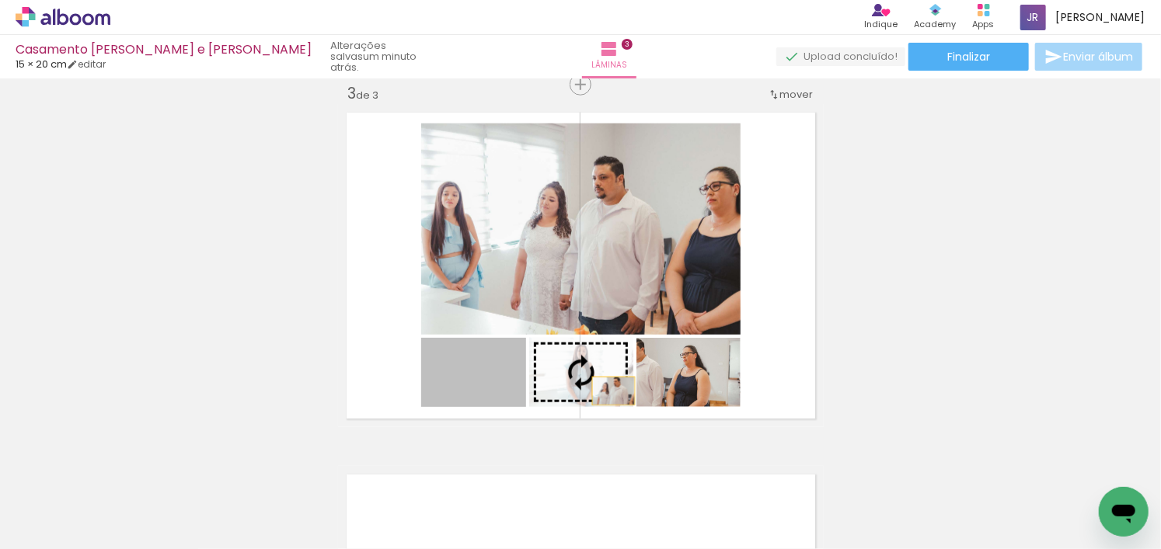
drag, startPoint x: 501, startPoint y: 392, endPoint x: 607, endPoint y: 391, distance: 106.4
click at [0, 0] on slot at bounding box center [0, 0] width 0 height 0
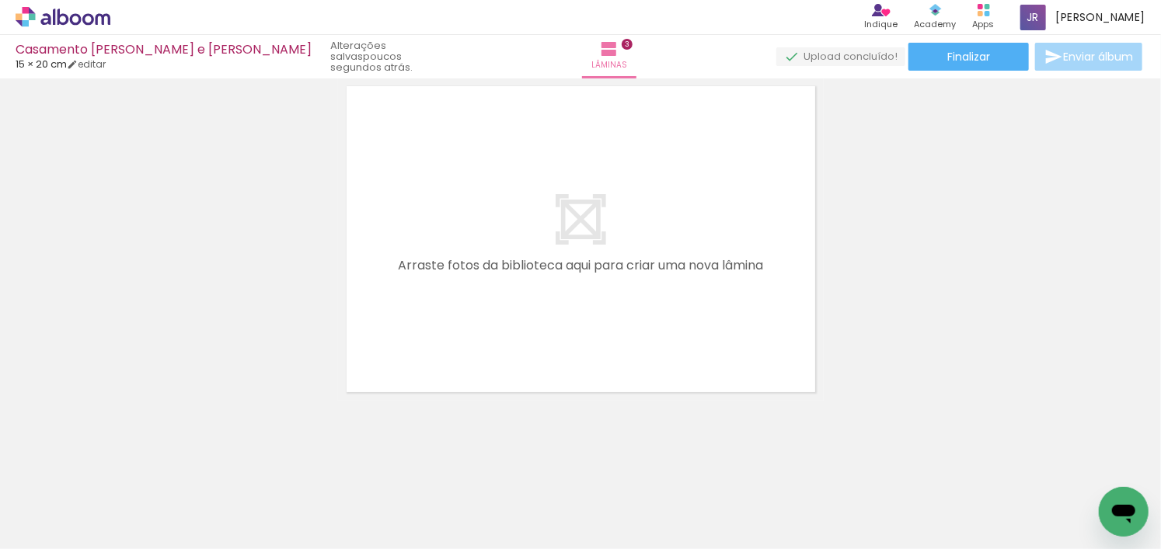
scroll to position [0, 1008]
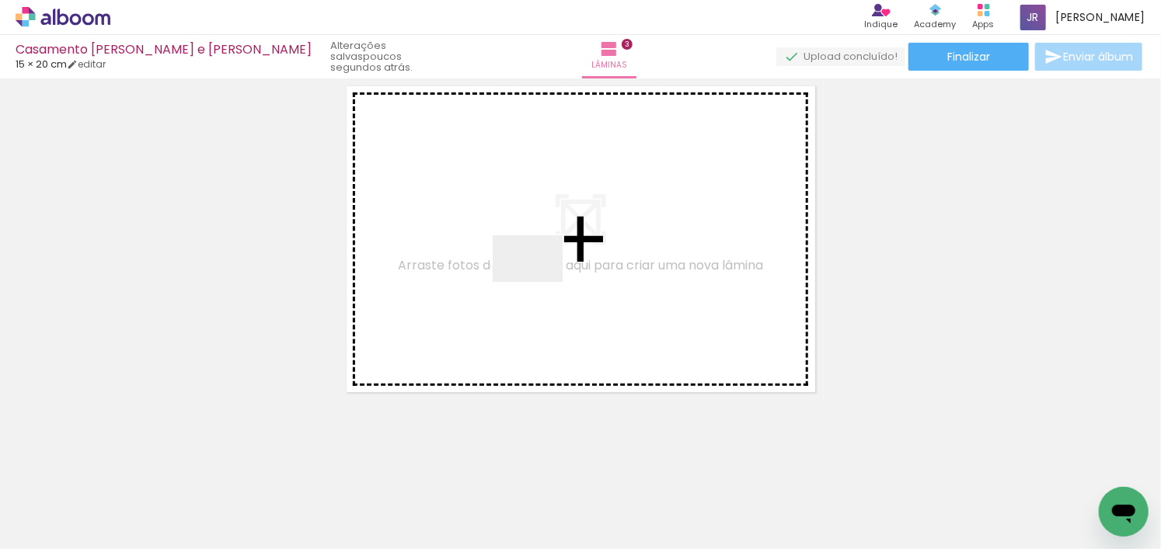
drag, startPoint x: 479, startPoint y: 499, endPoint x: 547, endPoint y: 287, distance: 221.8
click at [547, 270] on quentale-workspace at bounding box center [580, 274] width 1161 height 549
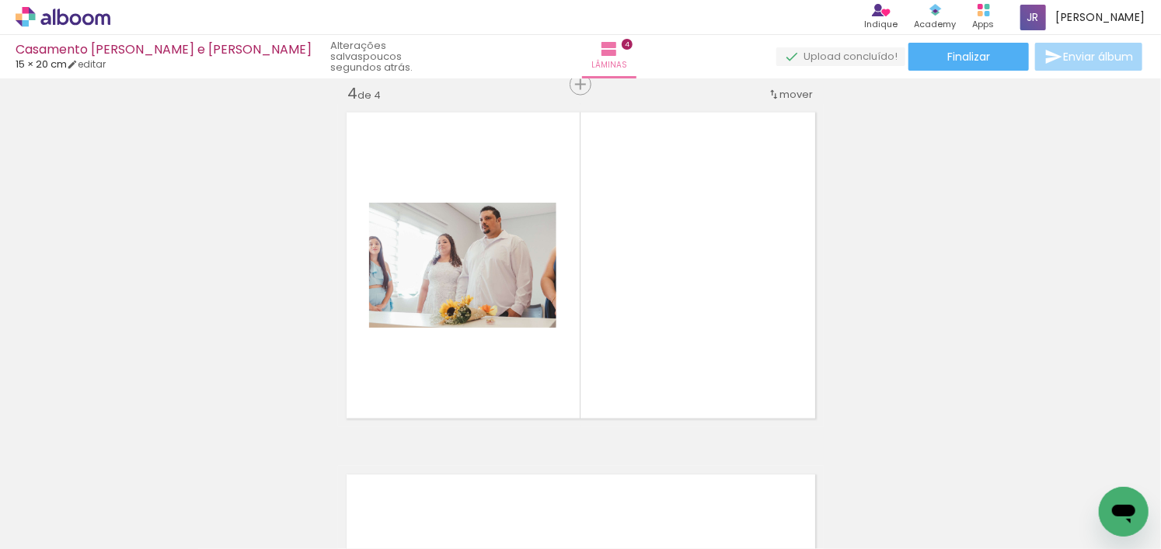
scroll to position [0, 1722]
drag, startPoint x: 364, startPoint y: 500, endPoint x: 449, endPoint y: 500, distance: 85.5
click at [472, 366] on quentale-workspace at bounding box center [580, 274] width 1161 height 549
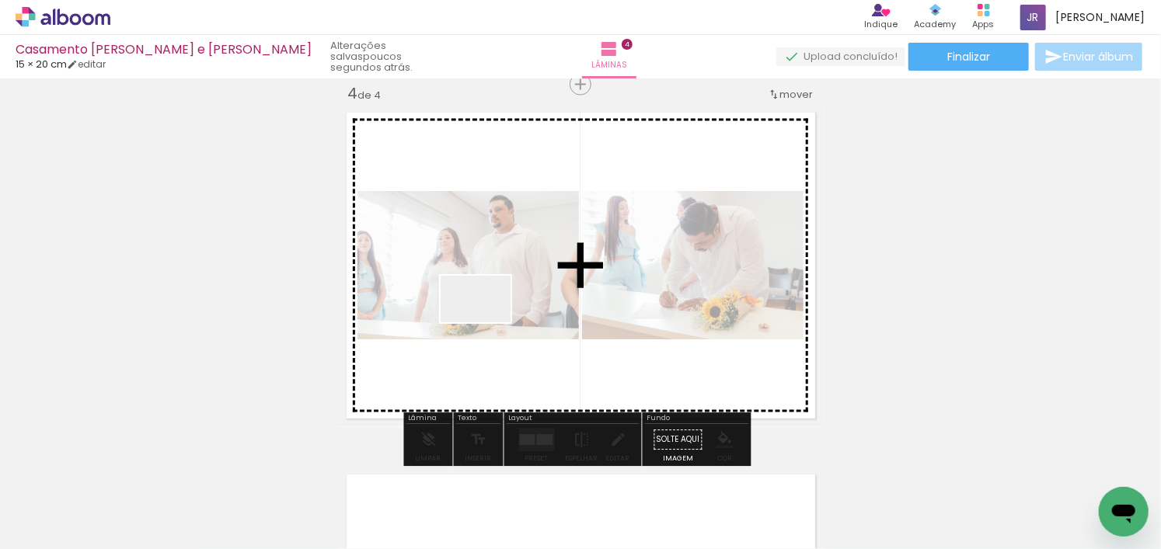
drag, startPoint x: 442, startPoint y: 512, endPoint x: 563, endPoint y: 474, distance: 127.0
click at [497, 313] on quentale-workspace at bounding box center [580, 274] width 1161 height 549
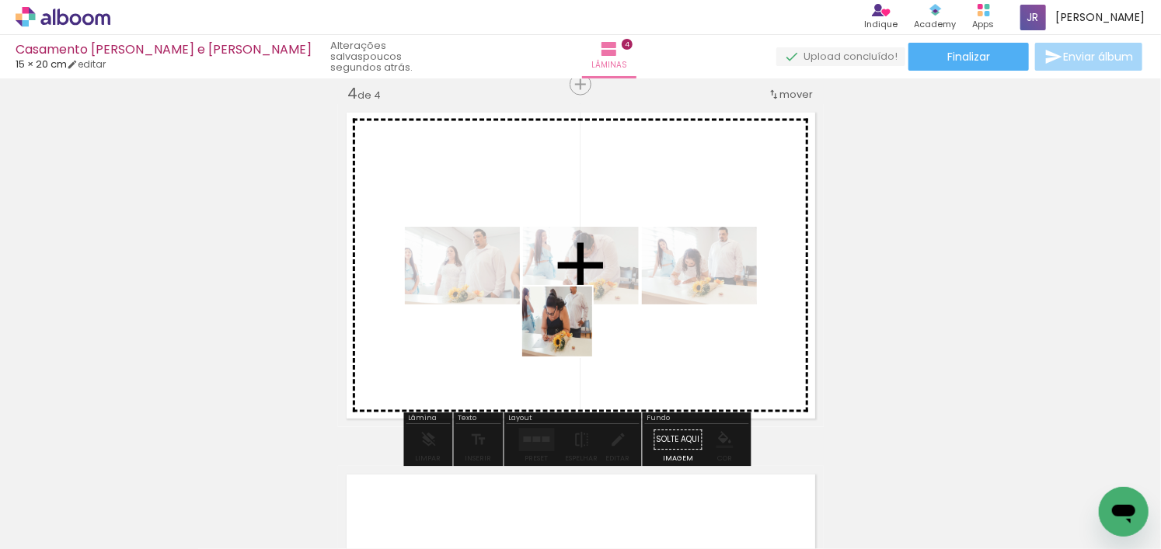
drag, startPoint x: 552, startPoint y: 419, endPoint x: 569, endPoint y: 333, distance: 87.1
click at [569, 333] on quentale-workspace at bounding box center [580, 274] width 1161 height 549
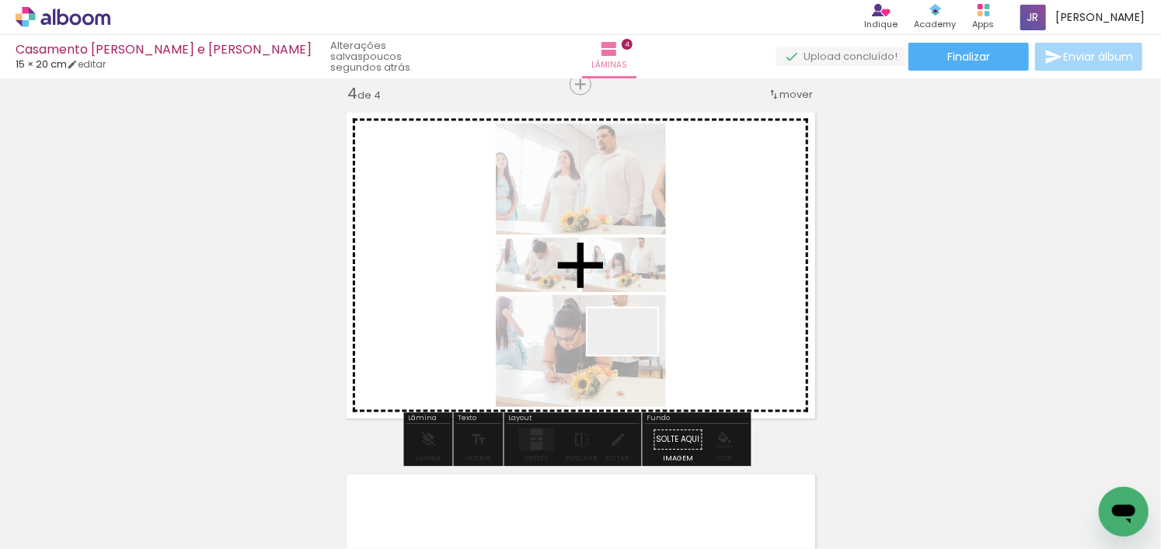
drag, startPoint x: 698, startPoint y: 520, endPoint x: 634, endPoint y: 355, distance: 176.6
click at [634, 355] on quentale-workspace at bounding box center [580, 274] width 1161 height 549
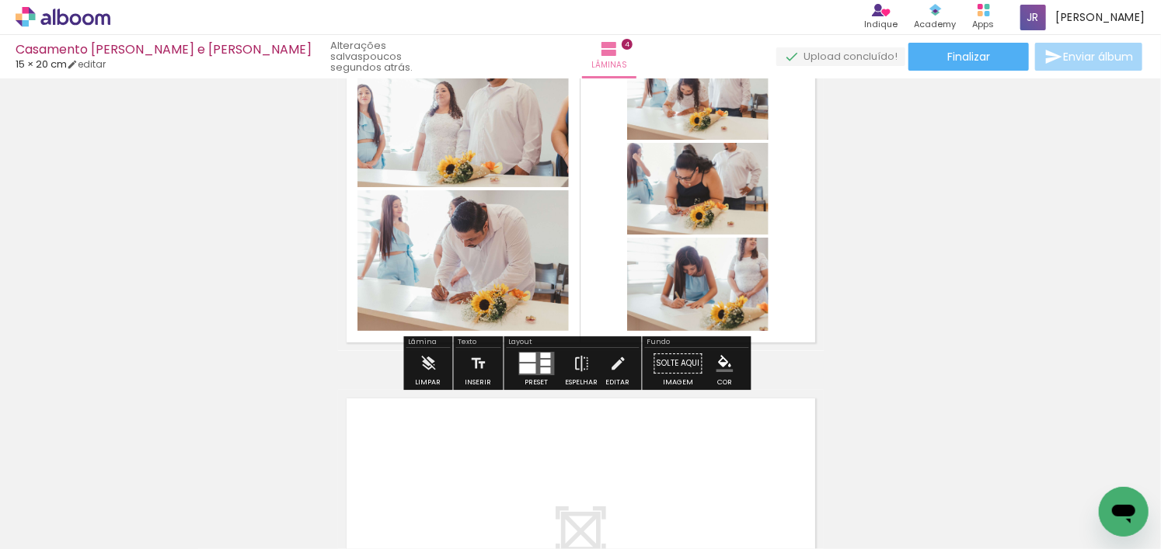
scroll to position [1183, 0]
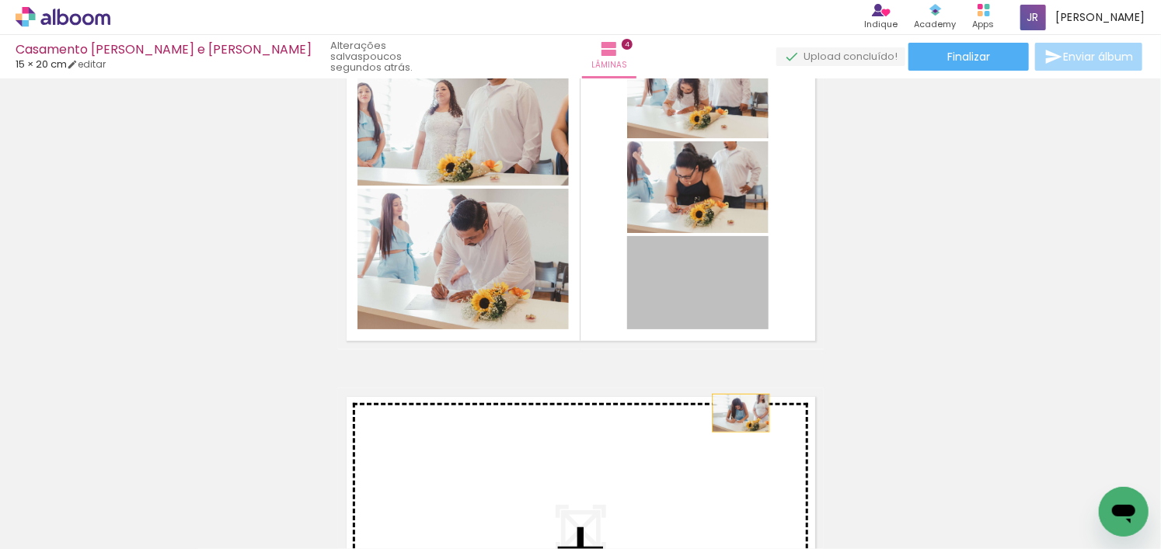
drag, startPoint x: 729, startPoint y: 297, endPoint x: 706, endPoint y: 294, distance: 23.4
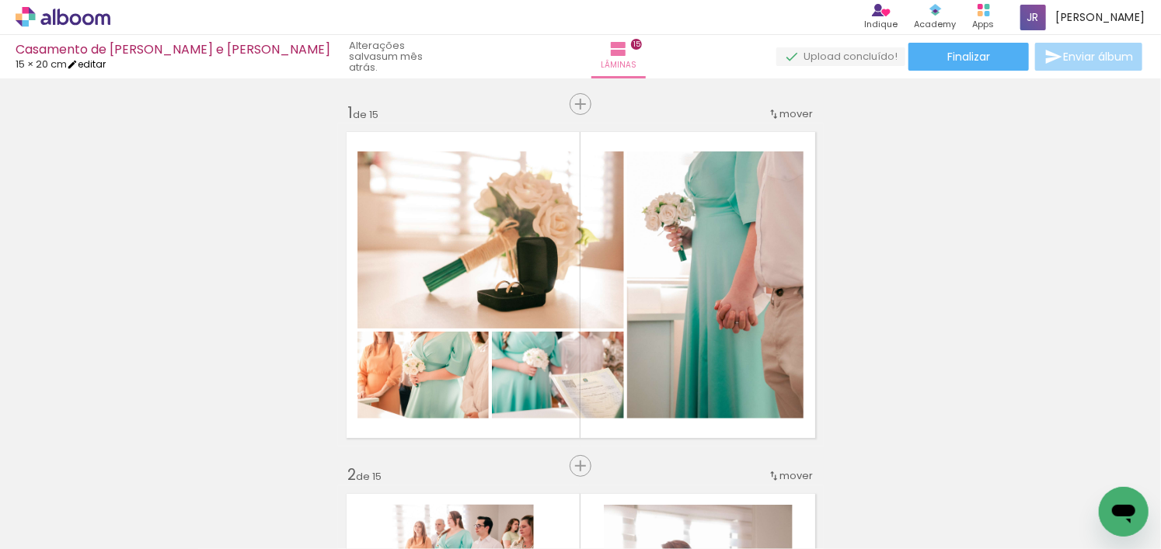
click at [78, 61] on iron-icon at bounding box center [72, 64] width 11 height 11
type input "20,3"
type input "30,5"
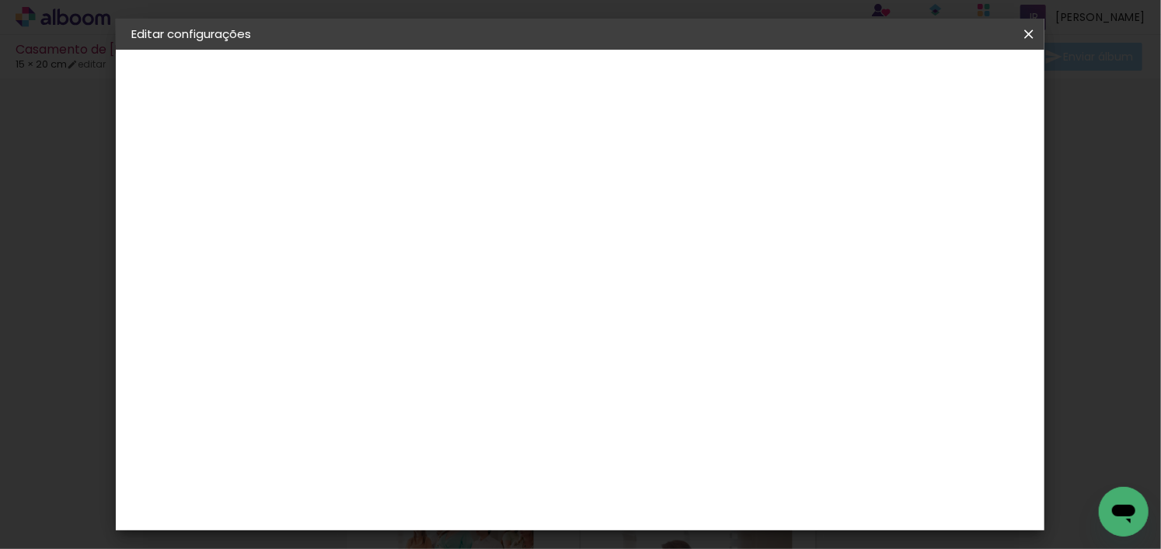
scroll to position [145, 0]
drag, startPoint x: 1026, startPoint y: 26, endPoint x: 654, endPoint y: 46, distance: 372.6
click at [1025, 26] on iron-icon at bounding box center [1028, 34] width 19 height 16
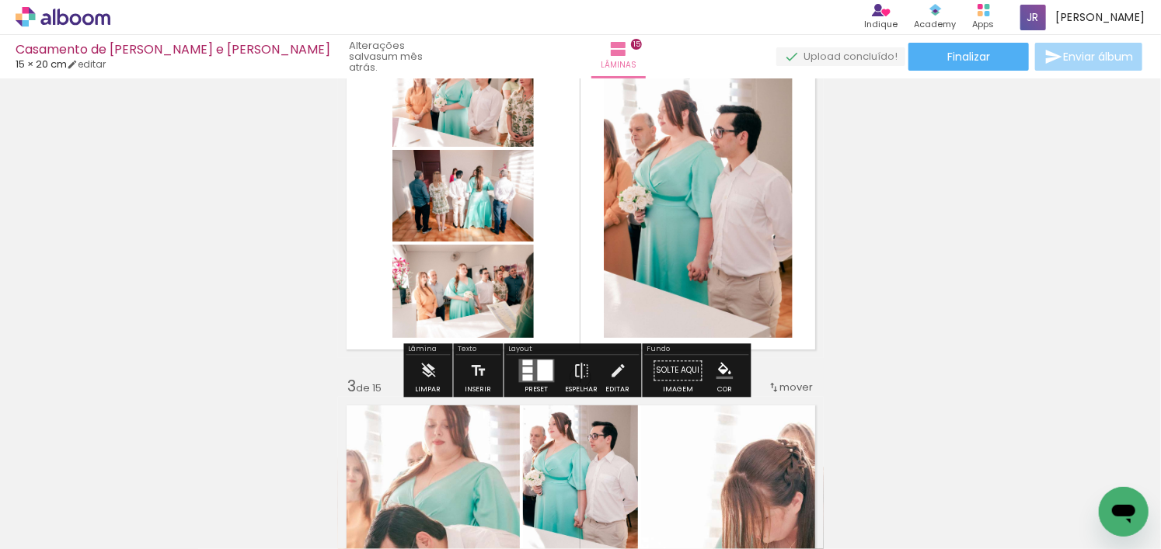
scroll to position [388, 0]
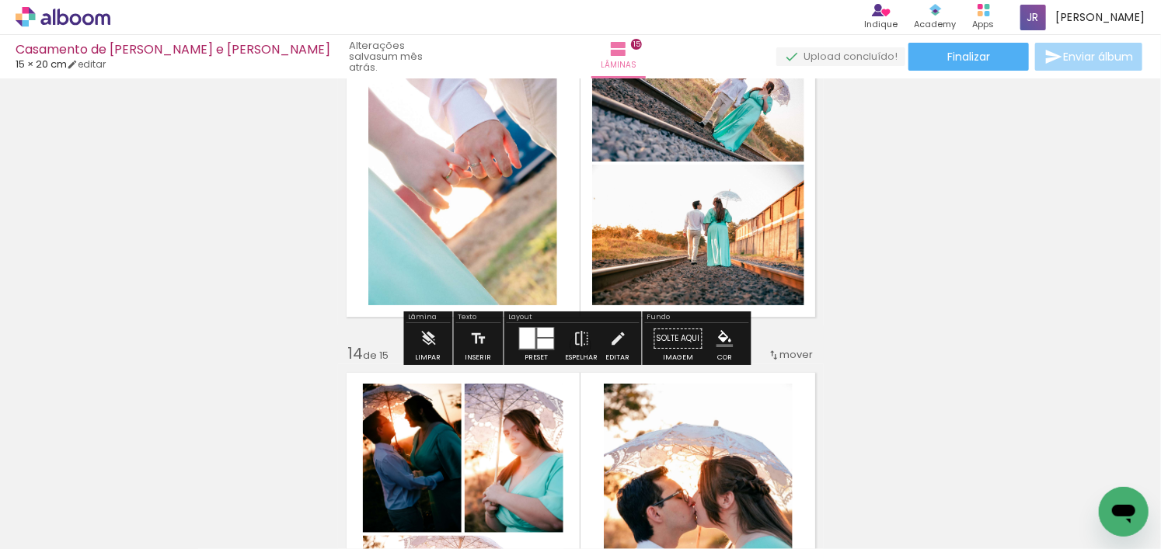
scroll to position [4583, 0]
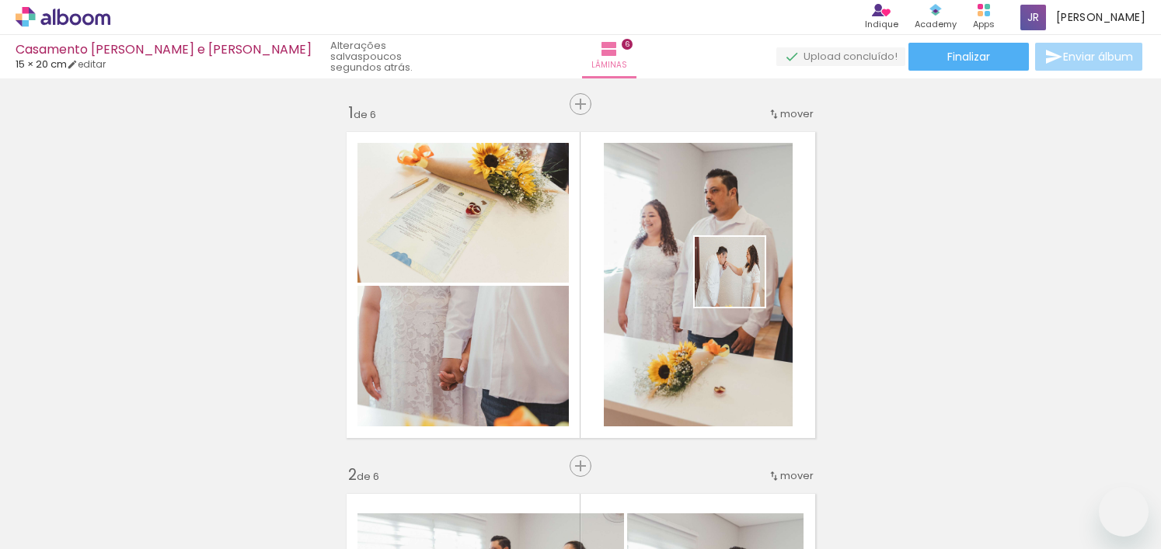
click at [741, 284] on quentale-workspace at bounding box center [580, 274] width 1161 height 549
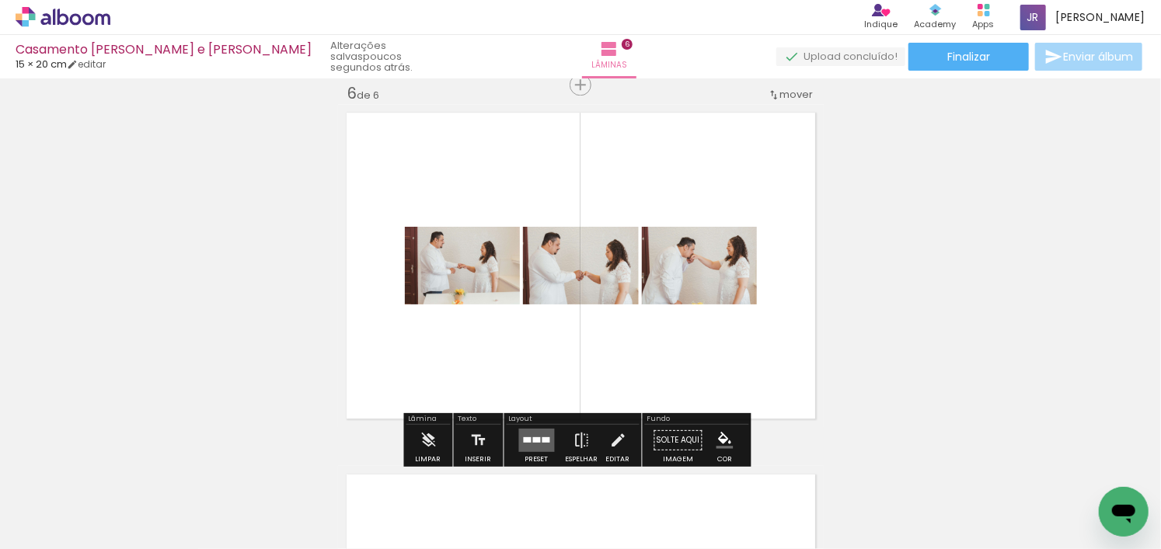
scroll to position [0, 2313]
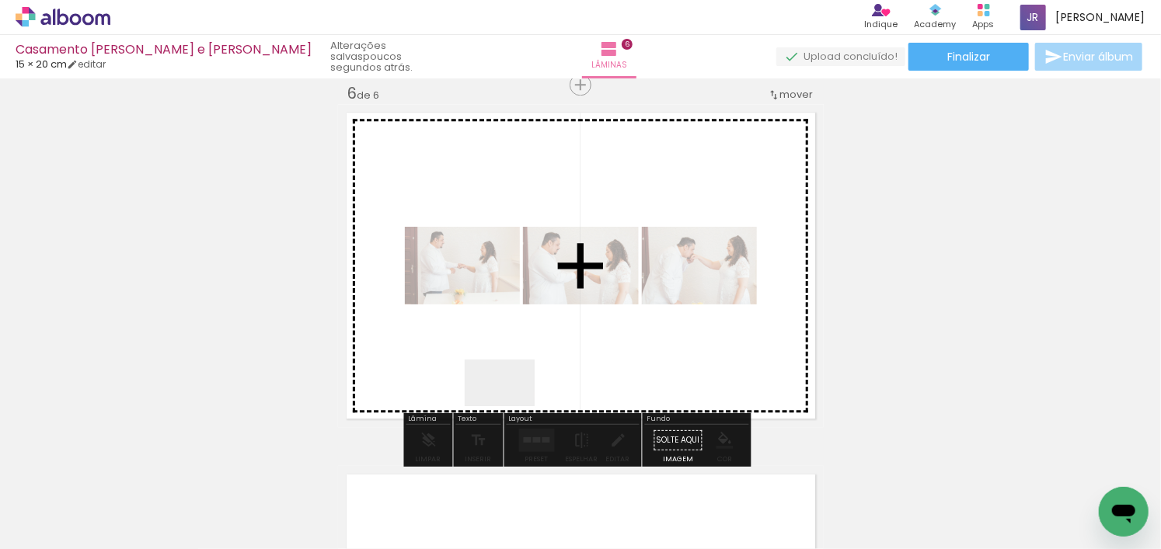
drag, startPoint x: 490, startPoint y: 510, endPoint x: 524, endPoint y: 355, distance: 159.1
click at [524, 355] on quentale-workspace at bounding box center [580, 274] width 1161 height 549
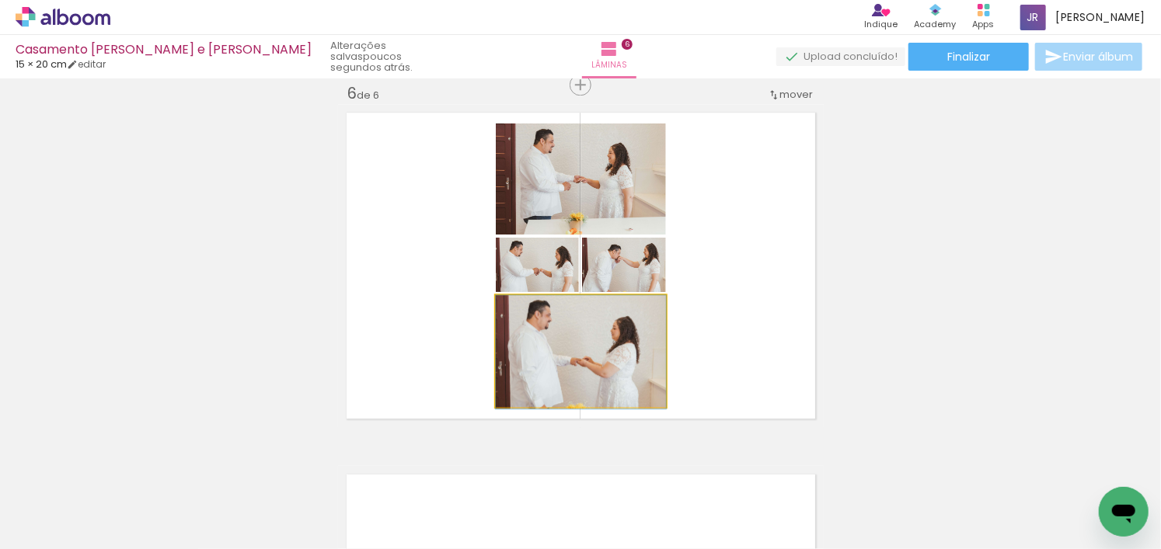
drag, startPoint x: 620, startPoint y: 380, endPoint x: 583, endPoint y: 400, distance: 42.4
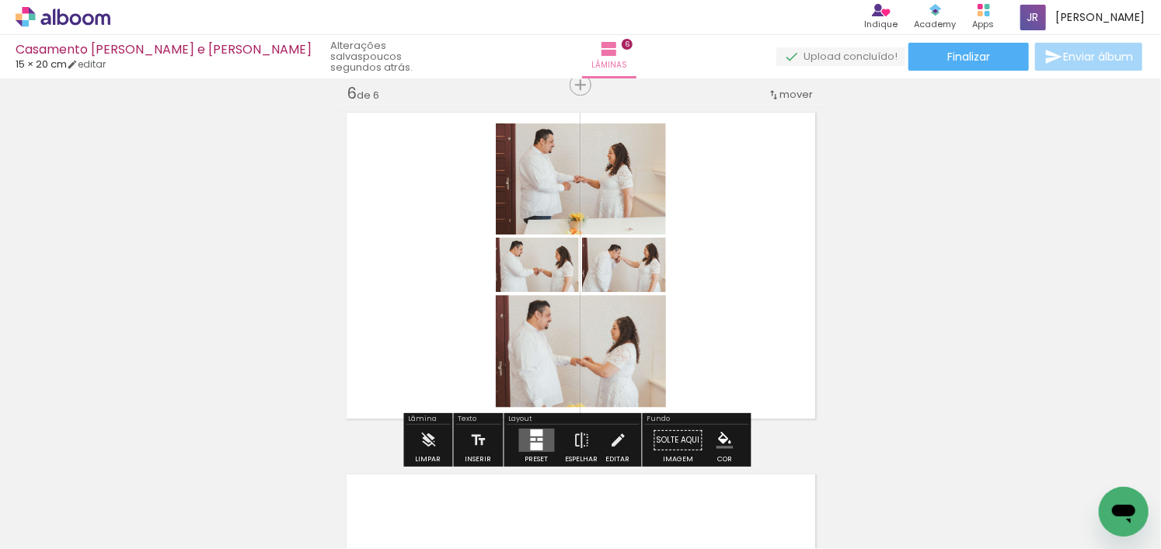
click at [51, 536] on span "Adicionar Fotos" at bounding box center [55, 528] width 47 height 17
click at [0, 0] on input "file" at bounding box center [0, 0] width 0 height 0
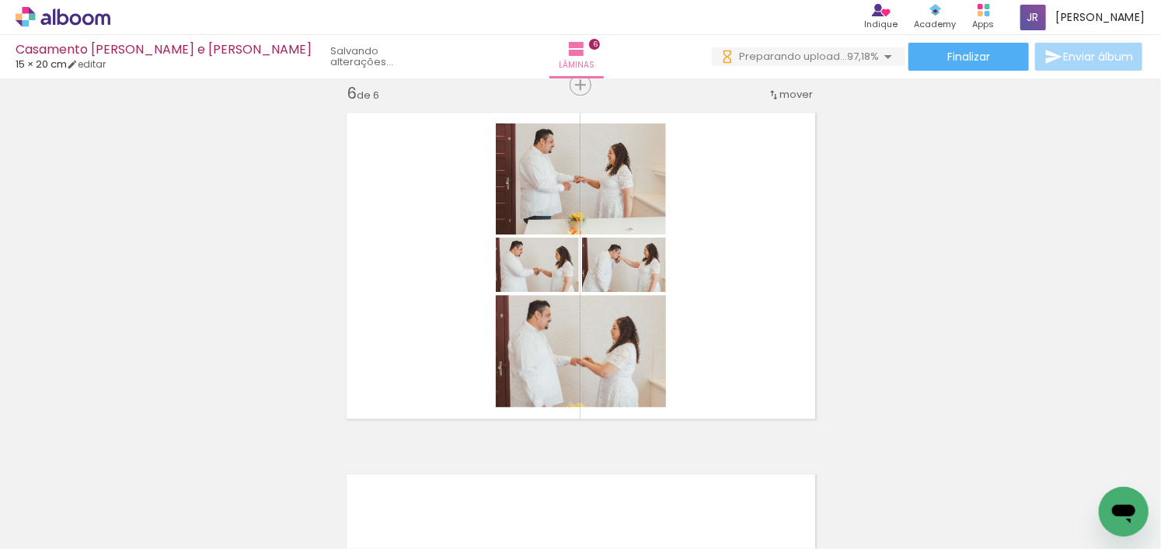
scroll to position [0, 5235]
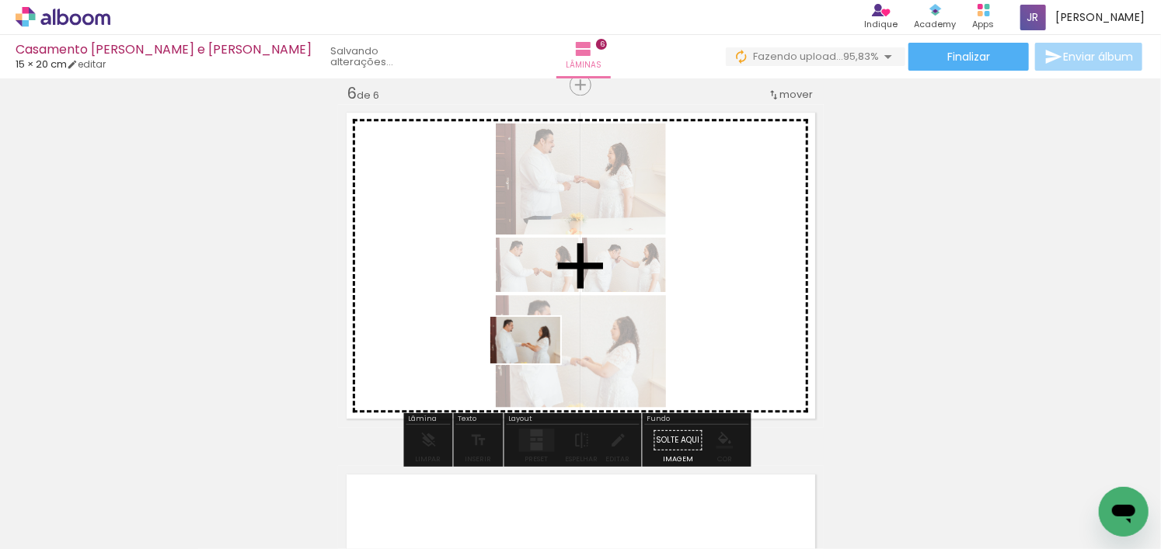
drag, startPoint x: 943, startPoint y: 514, endPoint x: 906, endPoint y: 456, distance: 68.5
click at [536, 363] on quentale-workspace at bounding box center [580, 274] width 1161 height 549
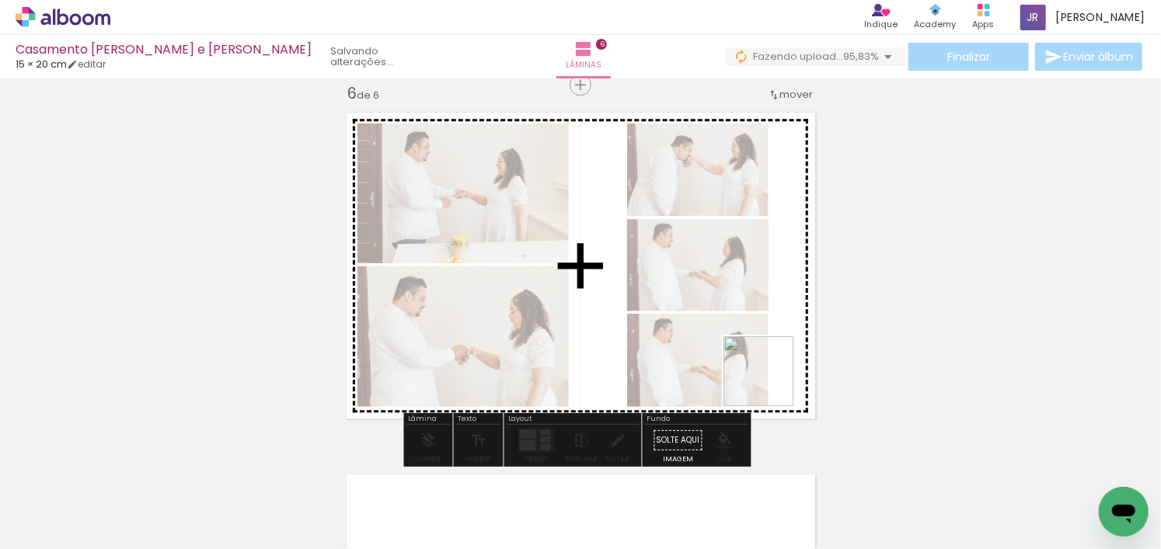
drag, startPoint x: 1101, startPoint y: 487, endPoint x: 747, endPoint y: 353, distance: 377.9
click at [750, 354] on quentale-workspace at bounding box center [580, 274] width 1161 height 549
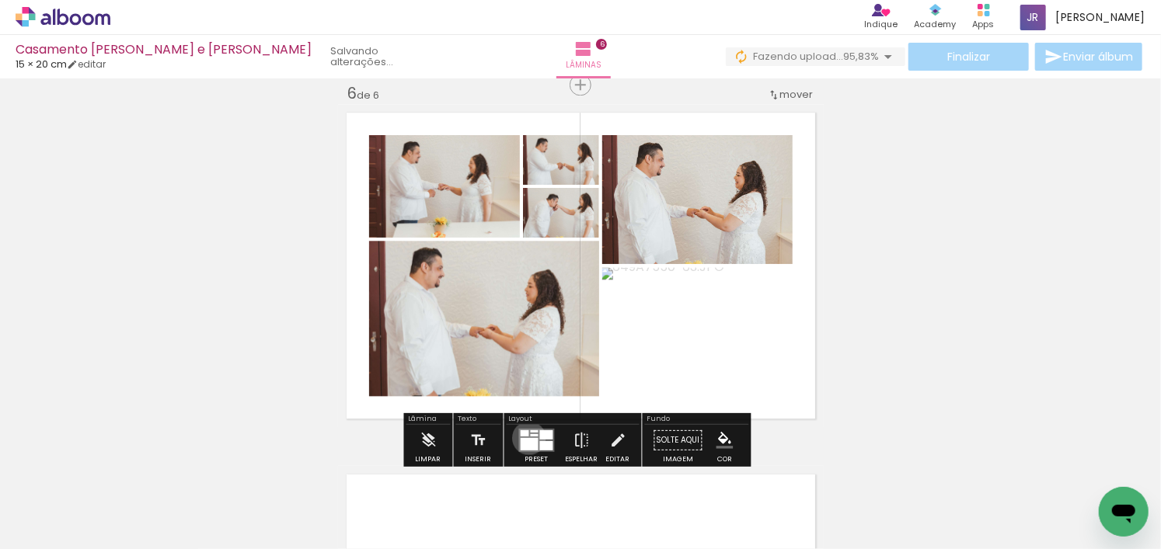
click at [525, 438] on div at bounding box center [529, 444] width 18 height 12
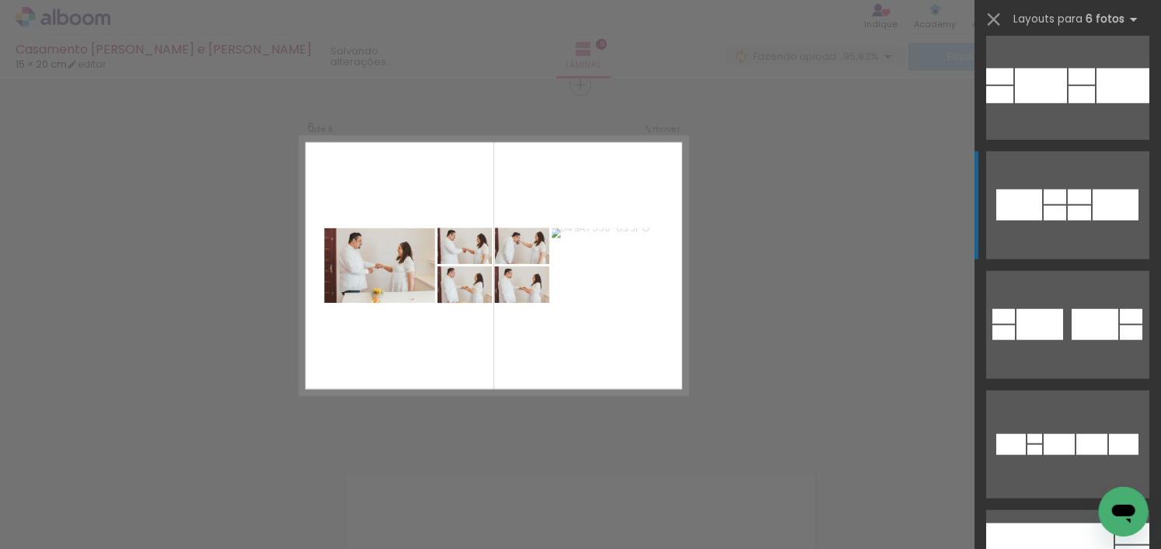
scroll to position [621, 0]
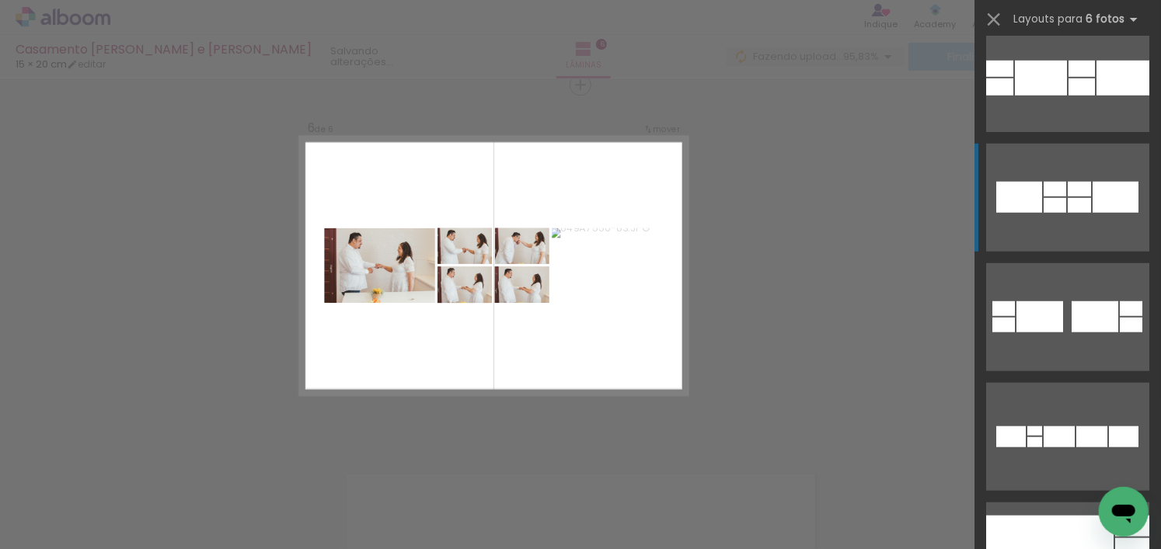
click at [1056, 193] on div at bounding box center [1054, 189] width 23 height 15
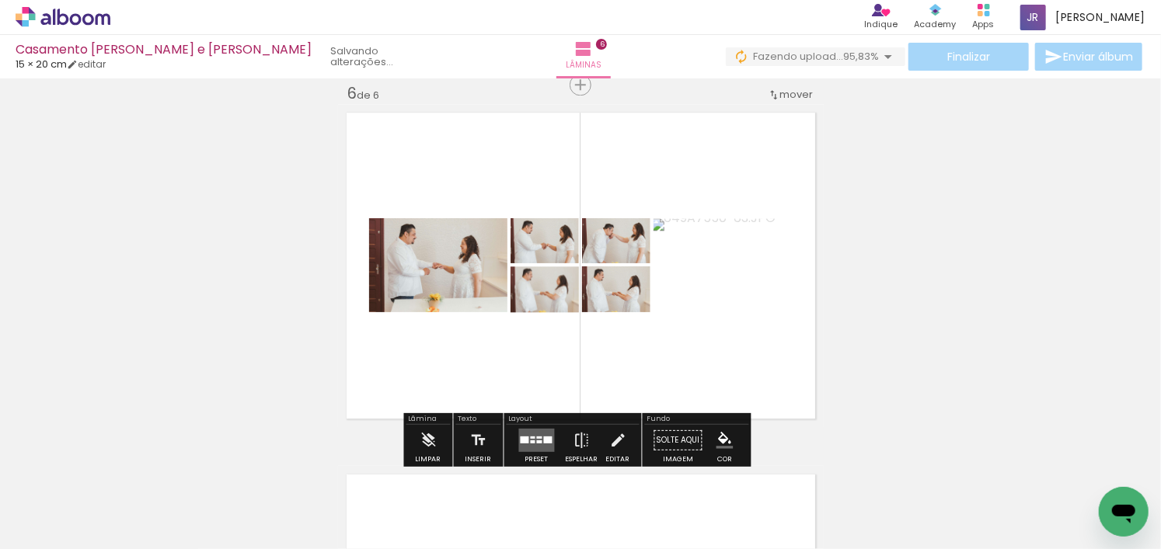
click at [544, 440] on div at bounding box center [548, 440] width 9 height 7
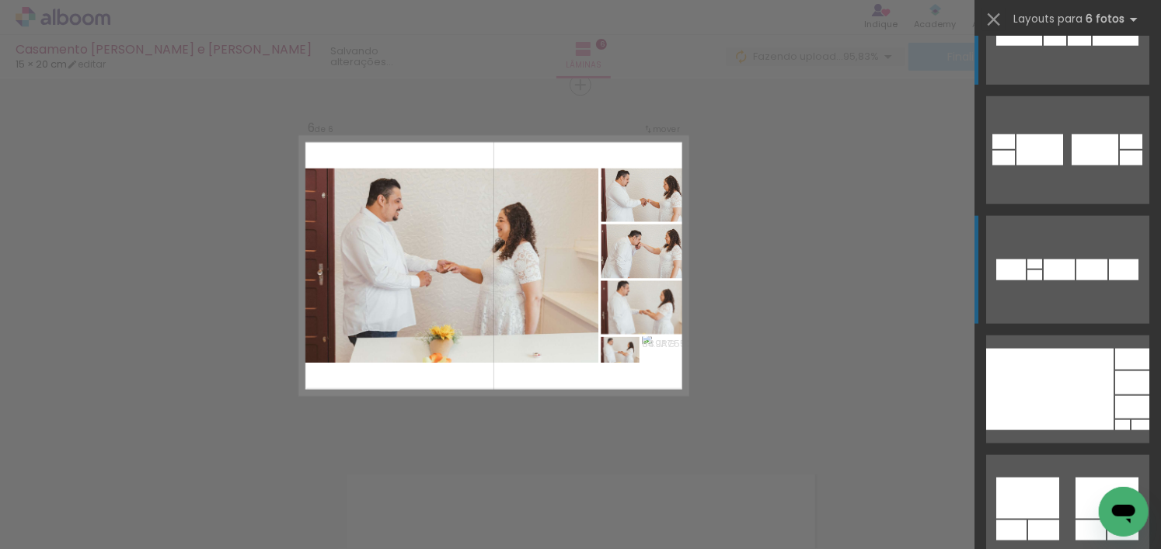
scroll to position [1029, 0]
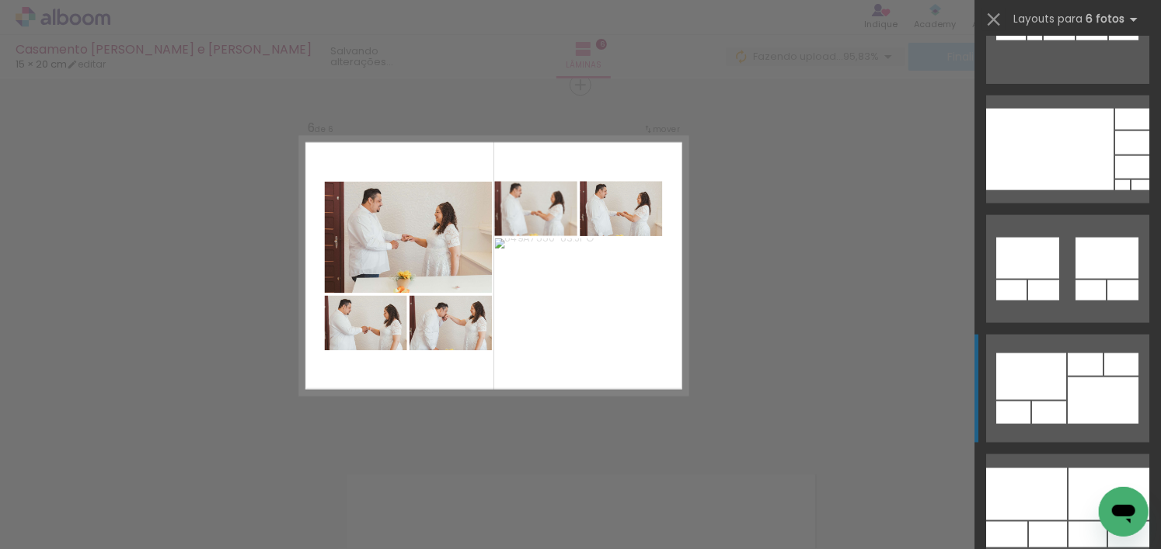
click at [1074, 378] on div at bounding box center [1102, 401] width 71 height 47
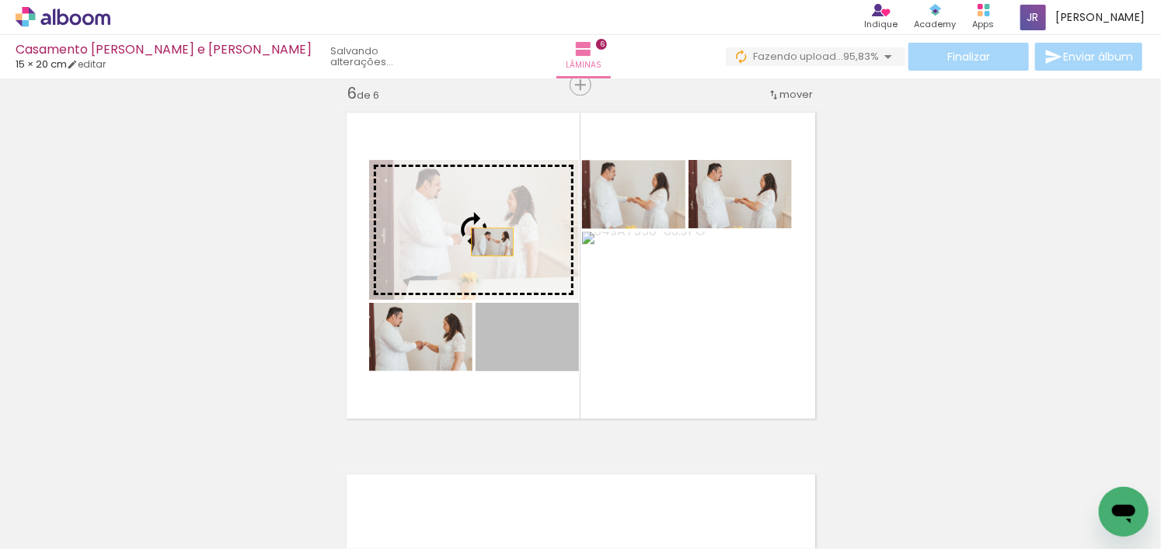
drag, startPoint x: 499, startPoint y: 266, endPoint x: 670, endPoint y: 238, distance: 173.2
click at [0, 0] on slot at bounding box center [0, 0] width 0 height 0
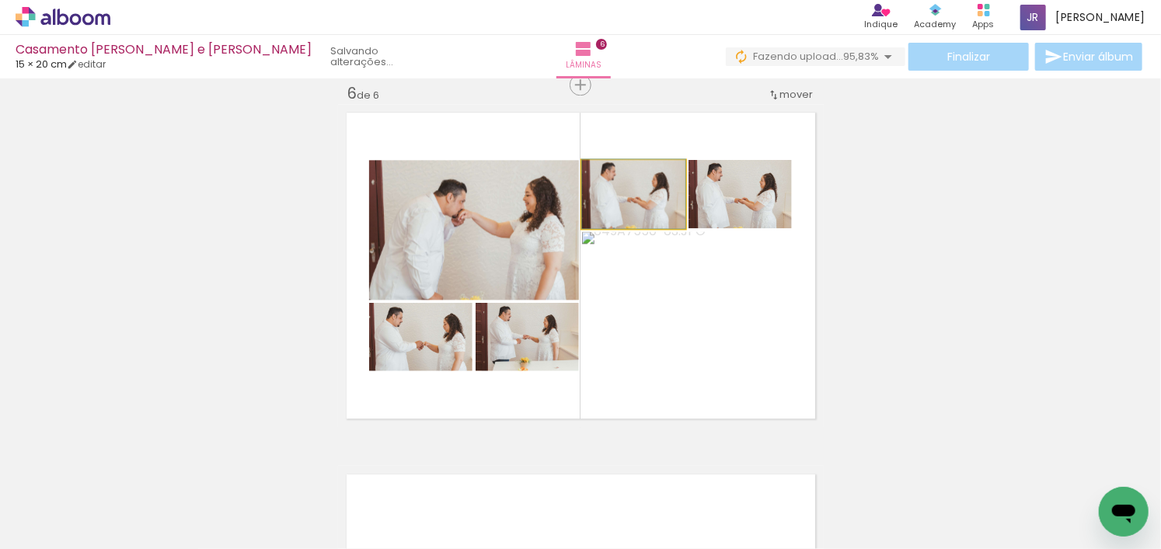
click at [664, 223] on quentale-photo at bounding box center [633, 194] width 103 height 68
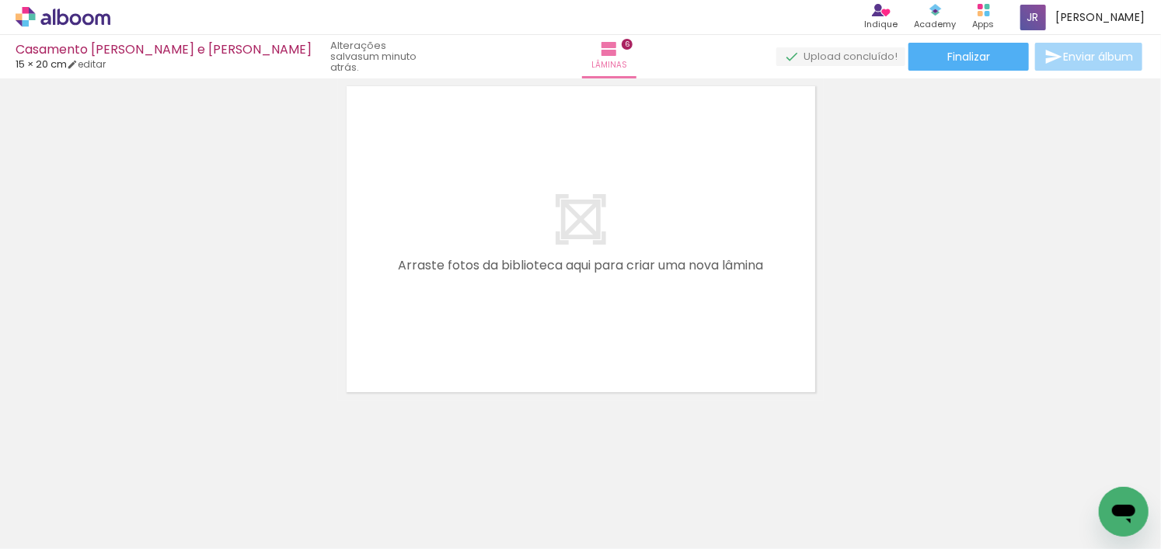
scroll to position [0, 2525]
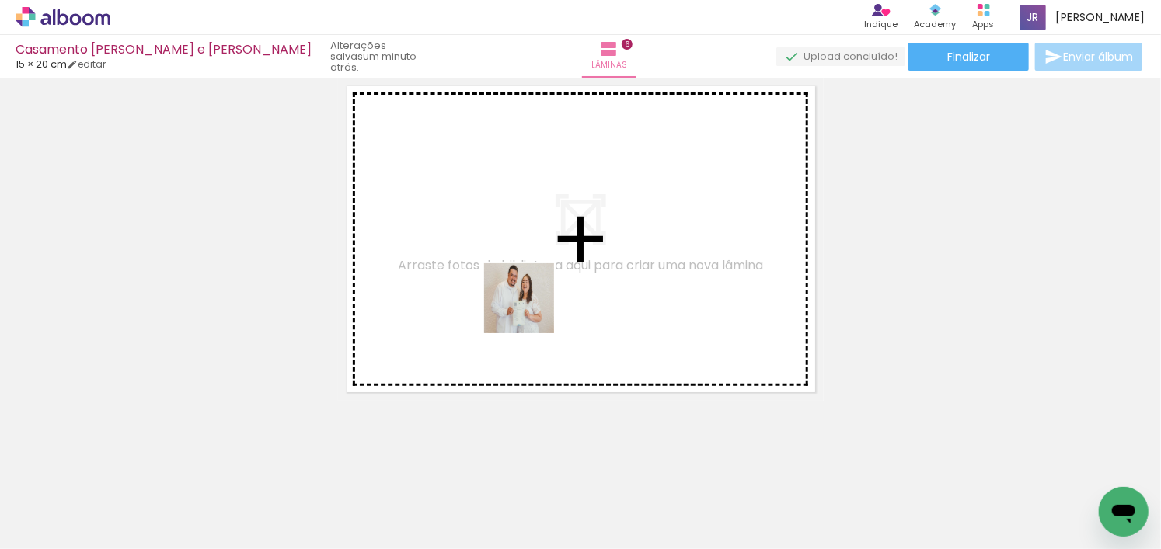
drag, startPoint x: 500, startPoint y: 509, endPoint x: 531, endPoint y: 310, distance: 201.4
click at [531, 310] on quentale-workspace at bounding box center [580, 274] width 1161 height 549
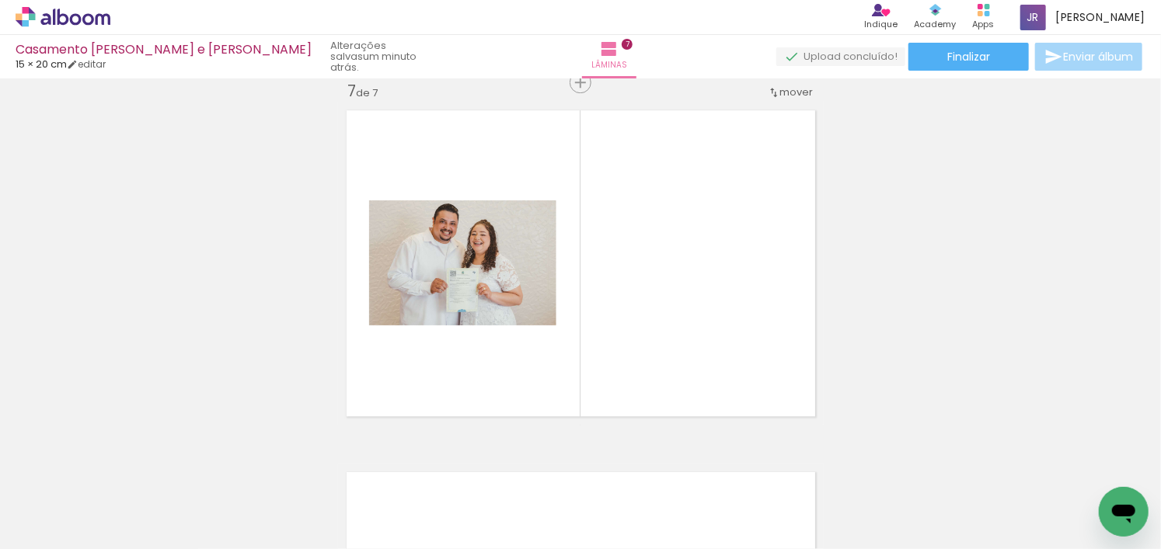
scroll to position [2192, 0]
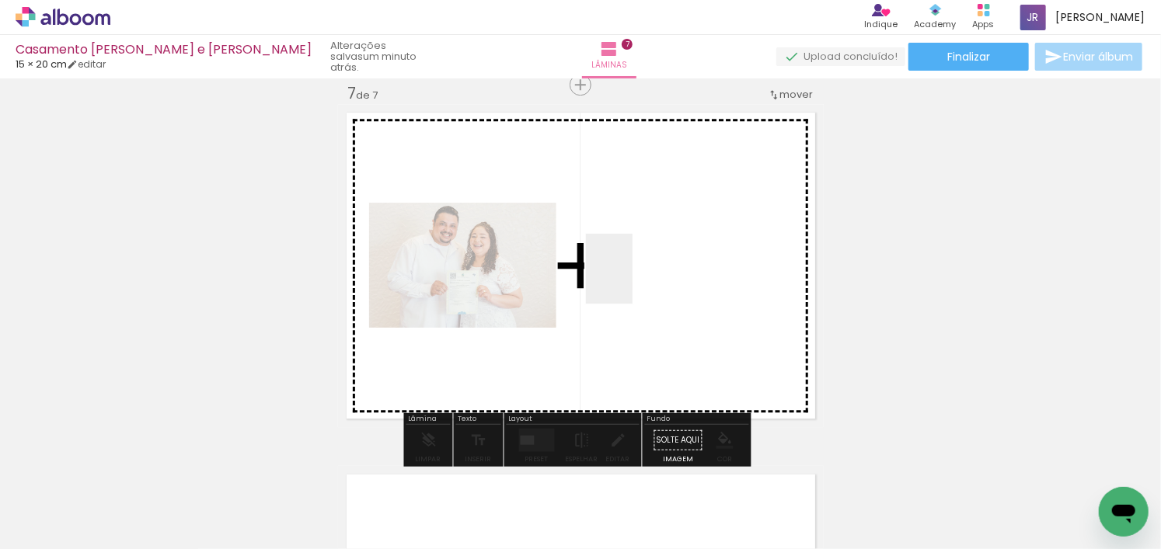
drag, startPoint x: 695, startPoint y: 508, endPoint x: 626, endPoint y: 266, distance: 251.3
click at [626, 266] on quentale-workspace at bounding box center [580, 274] width 1161 height 549
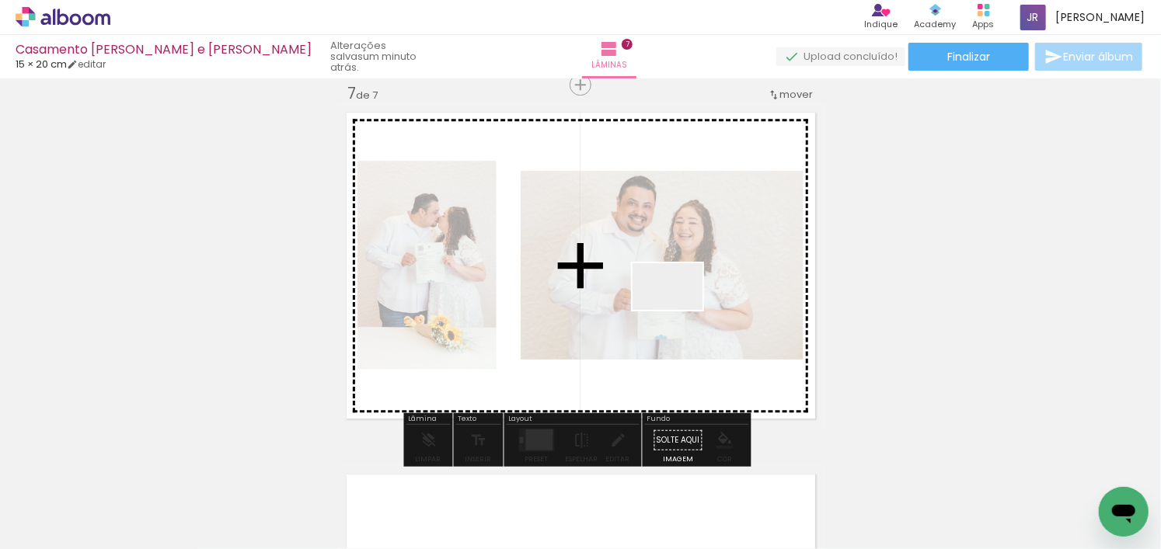
drag, startPoint x: 419, startPoint y: 510, endPoint x: 679, endPoint y: 310, distance: 328.5
click at [679, 310] on quentale-workspace at bounding box center [580, 274] width 1161 height 549
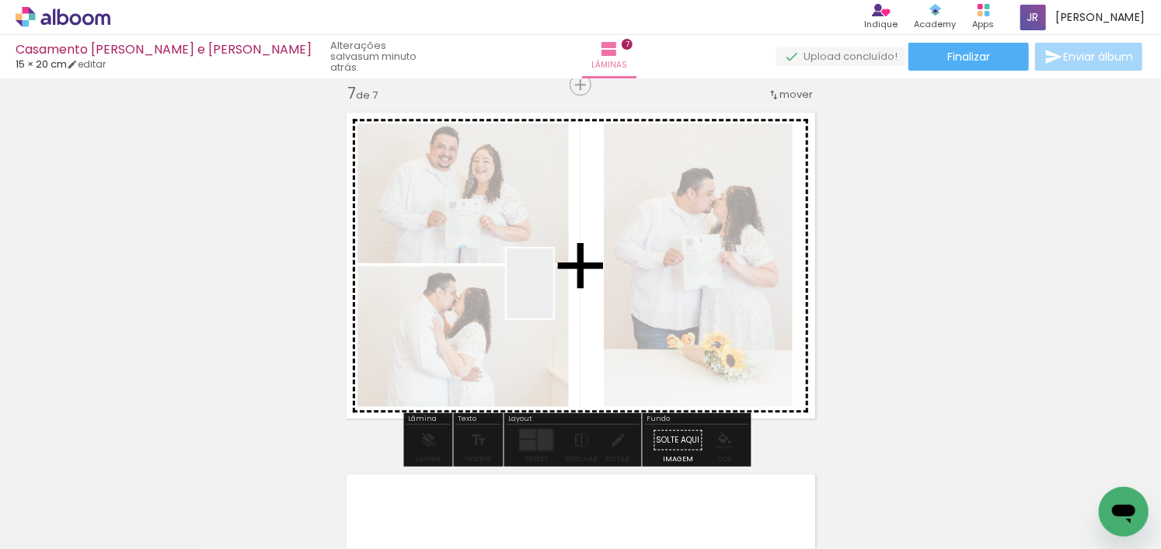
drag, startPoint x: 624, startPoint y: 508, endPoint x: 696, endPoint y: 327, distance: 194.9
click at [551, 287] on quentale-workspace at bounding box center [580, 274] width 1161 height 549
